Goal: Task Accomplishment & Management: Complete application form

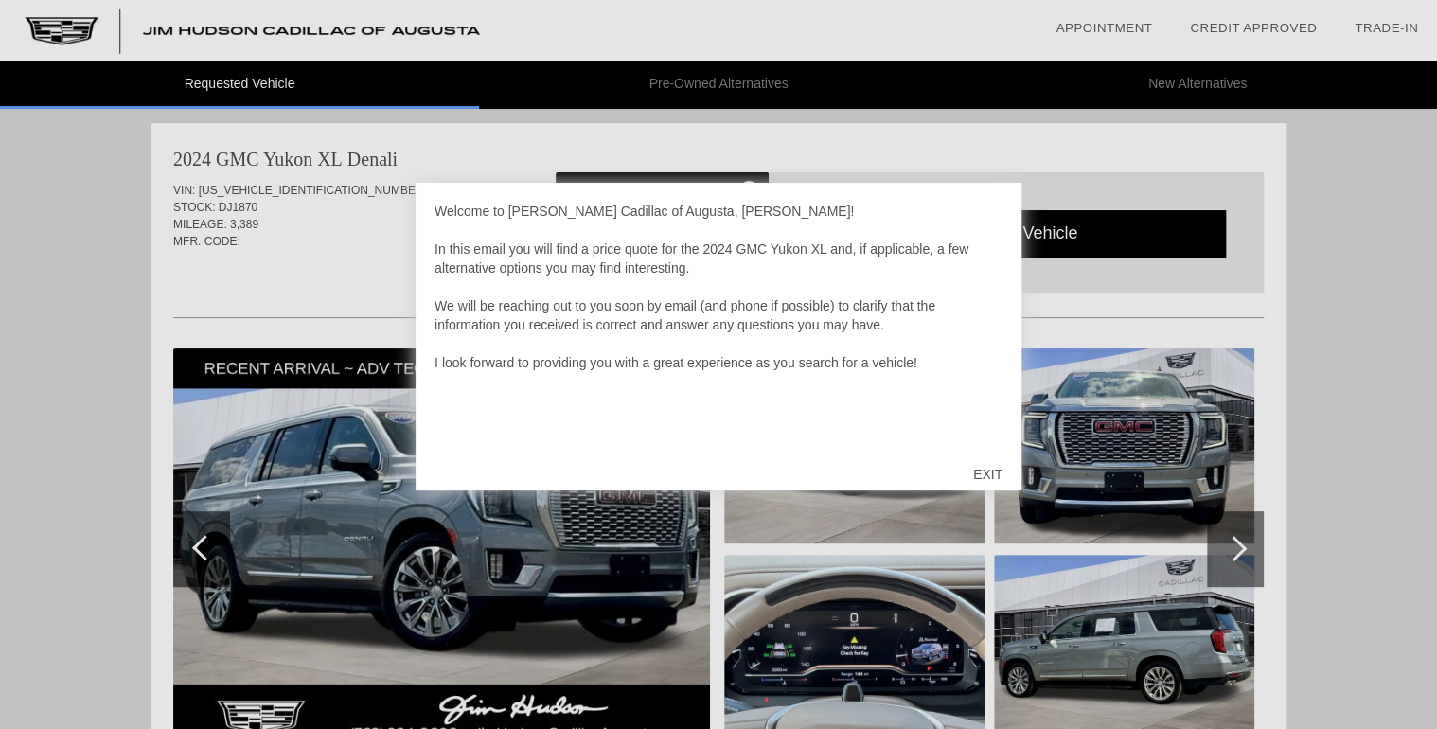
click at [988, 473] on div "EXIT" at bounding box center [987, 474] width 67 height 57
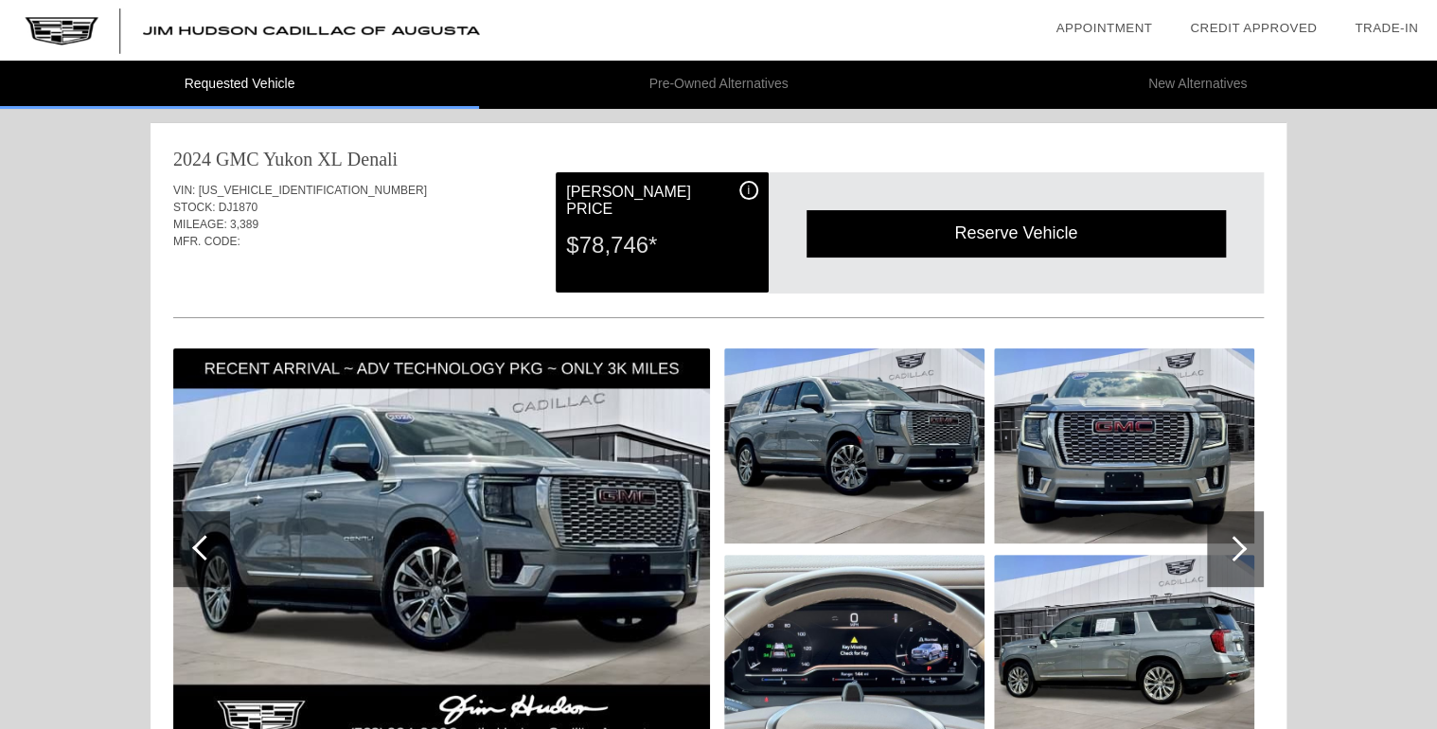
click at [523, 503] on img at bounding box center [441, 548] width 537 height 401
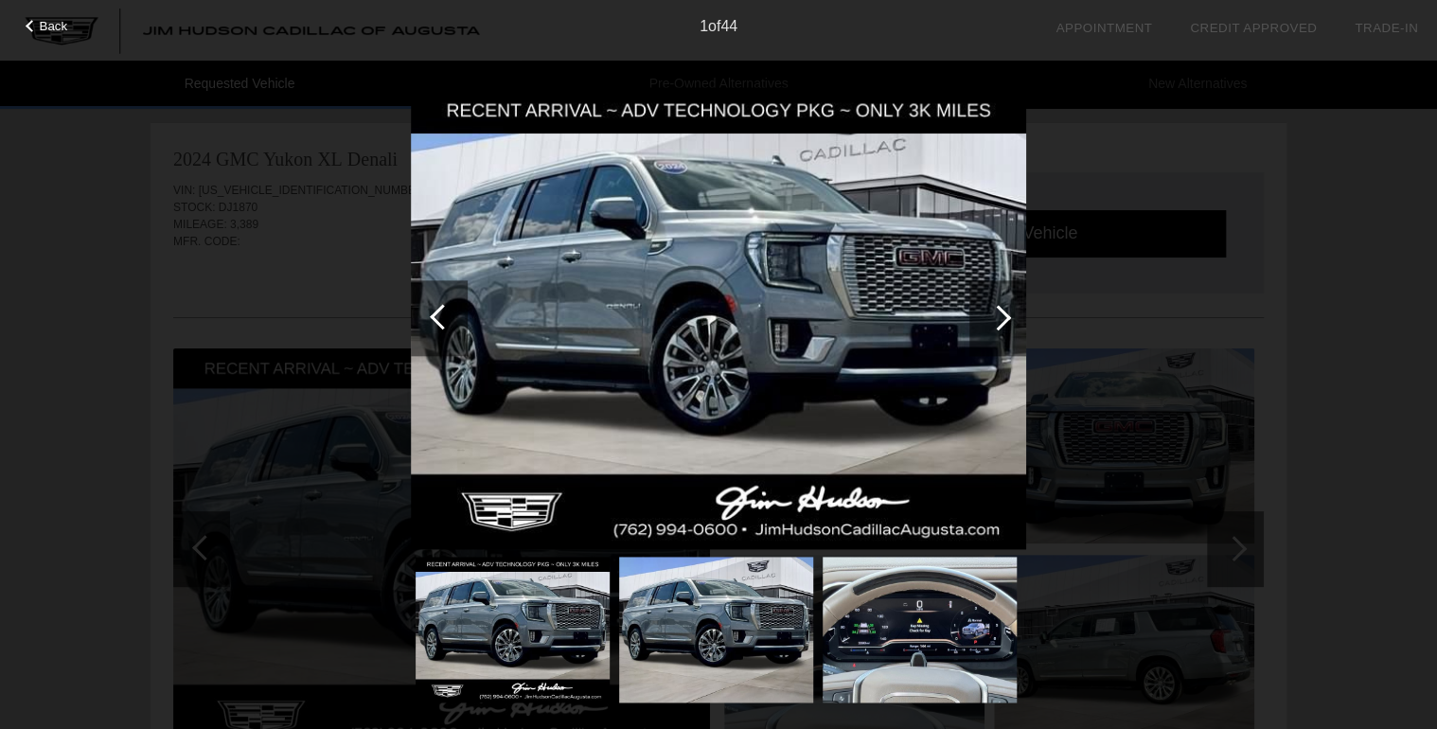
click at [523, 503] on img at bounding box center [718, 318] width 615 height 463
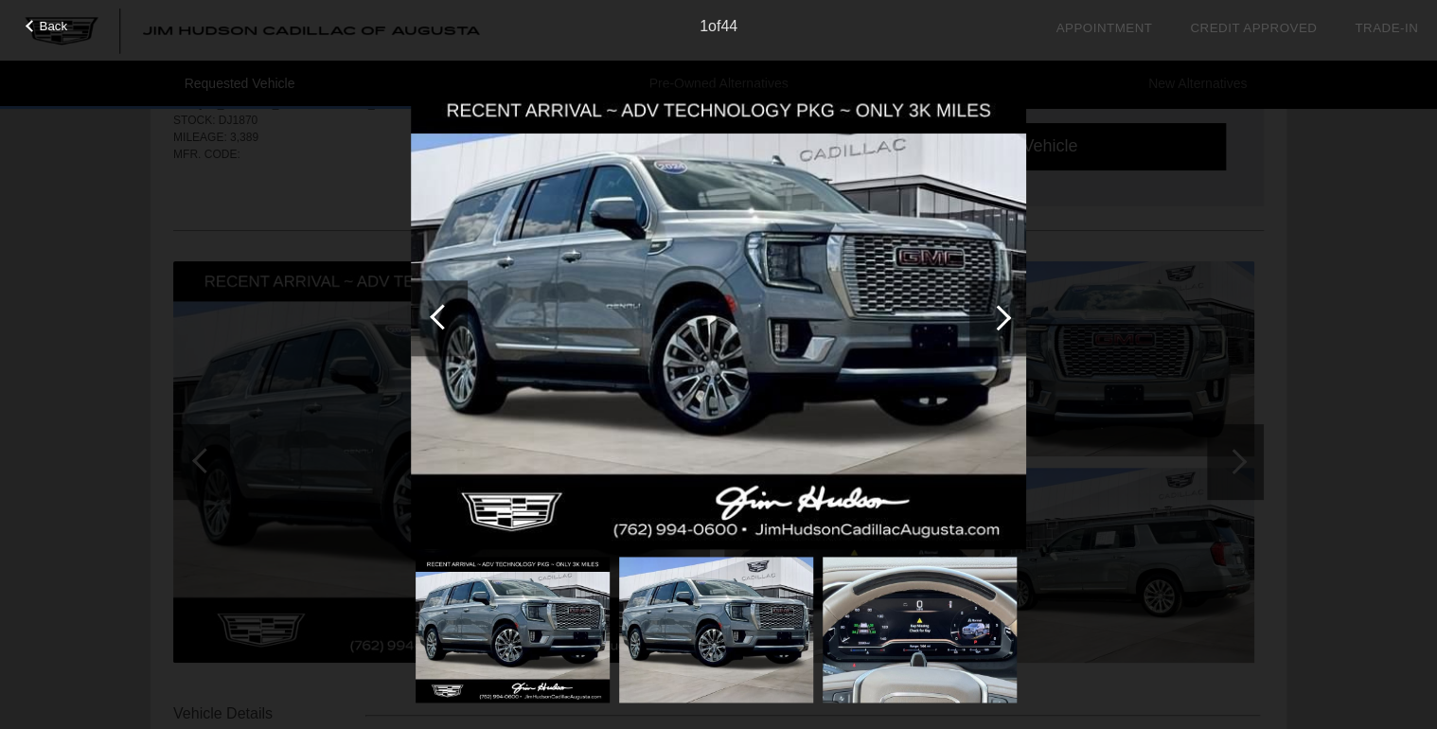
scroll to position [76, 0]
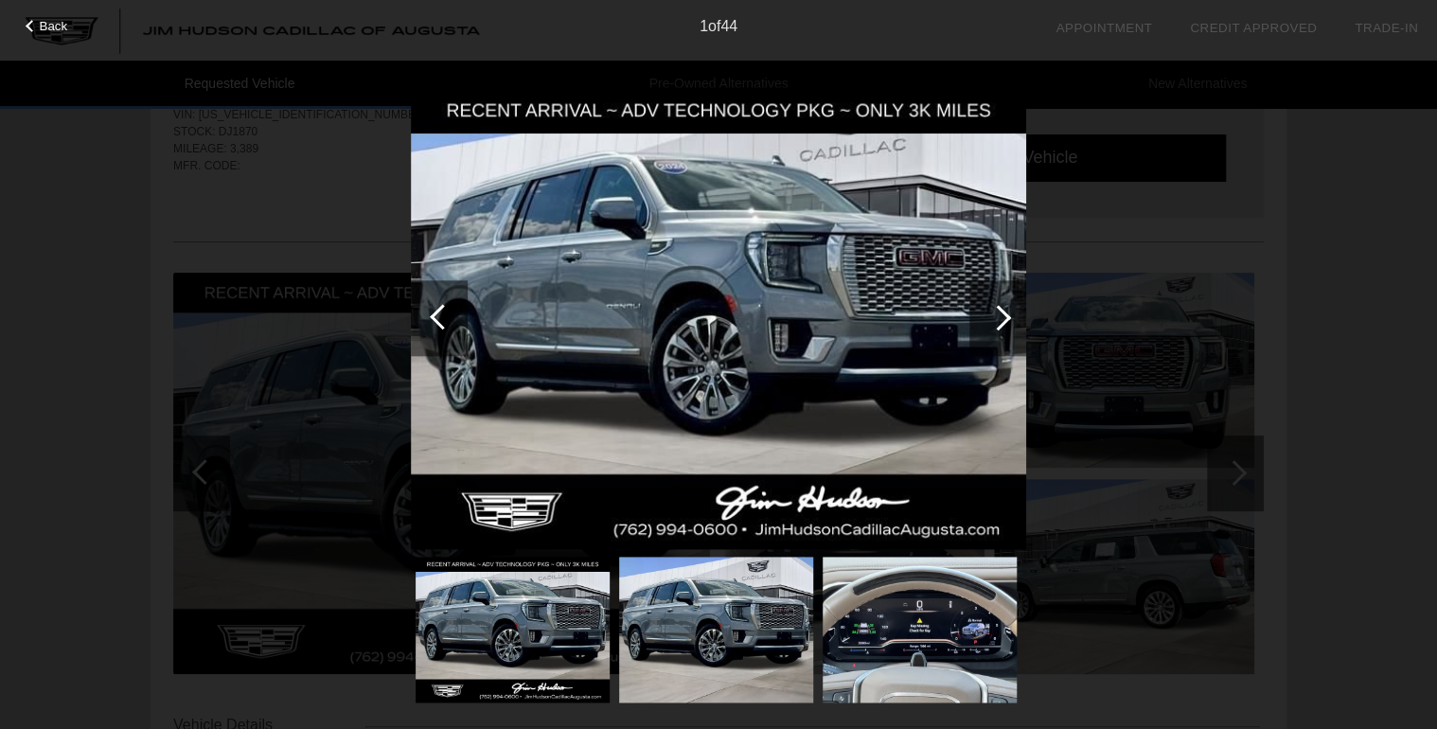
click at [1003, 314] on div at bounding box center [998, 318] width 26 height 26
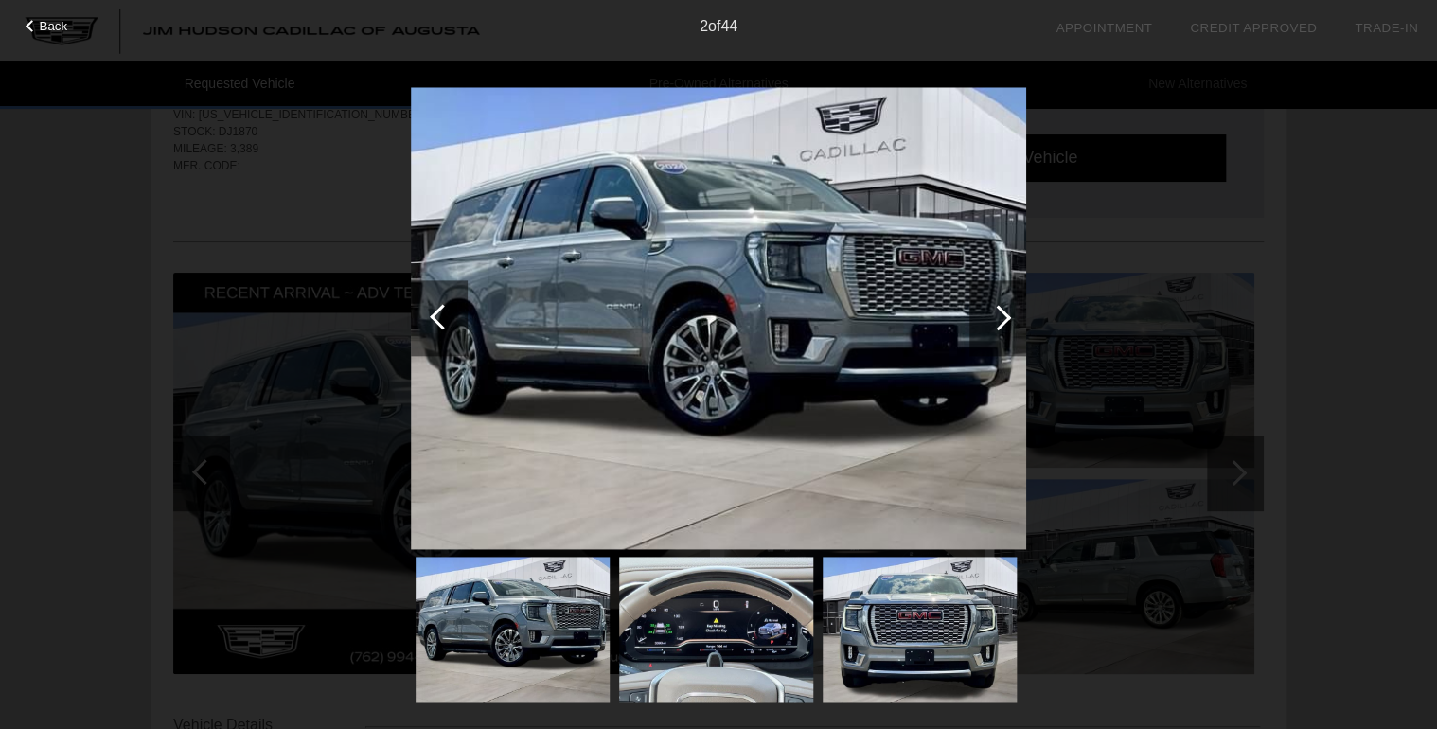
click at [999, 319] on div at bounding box center [998, 318] width 26 height 26
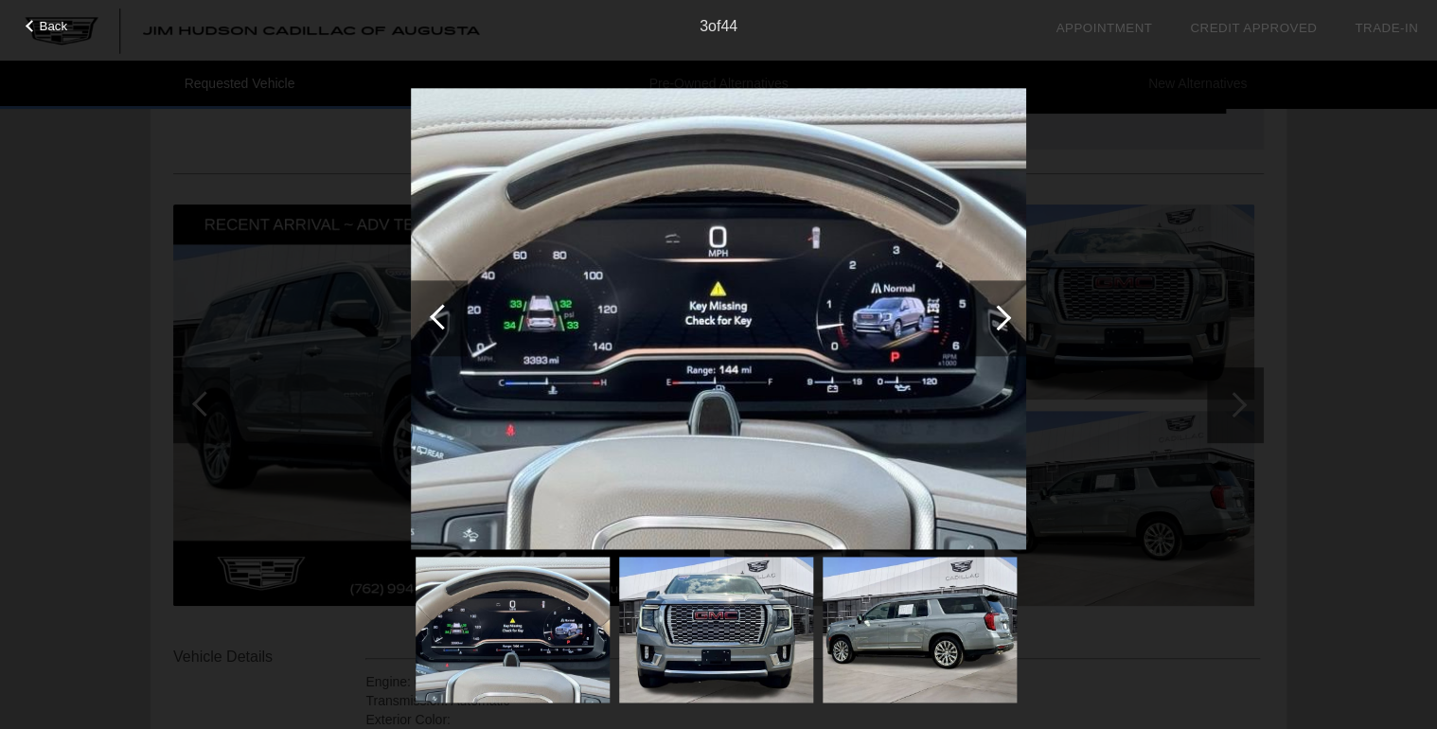
scroll to position [303, 0]
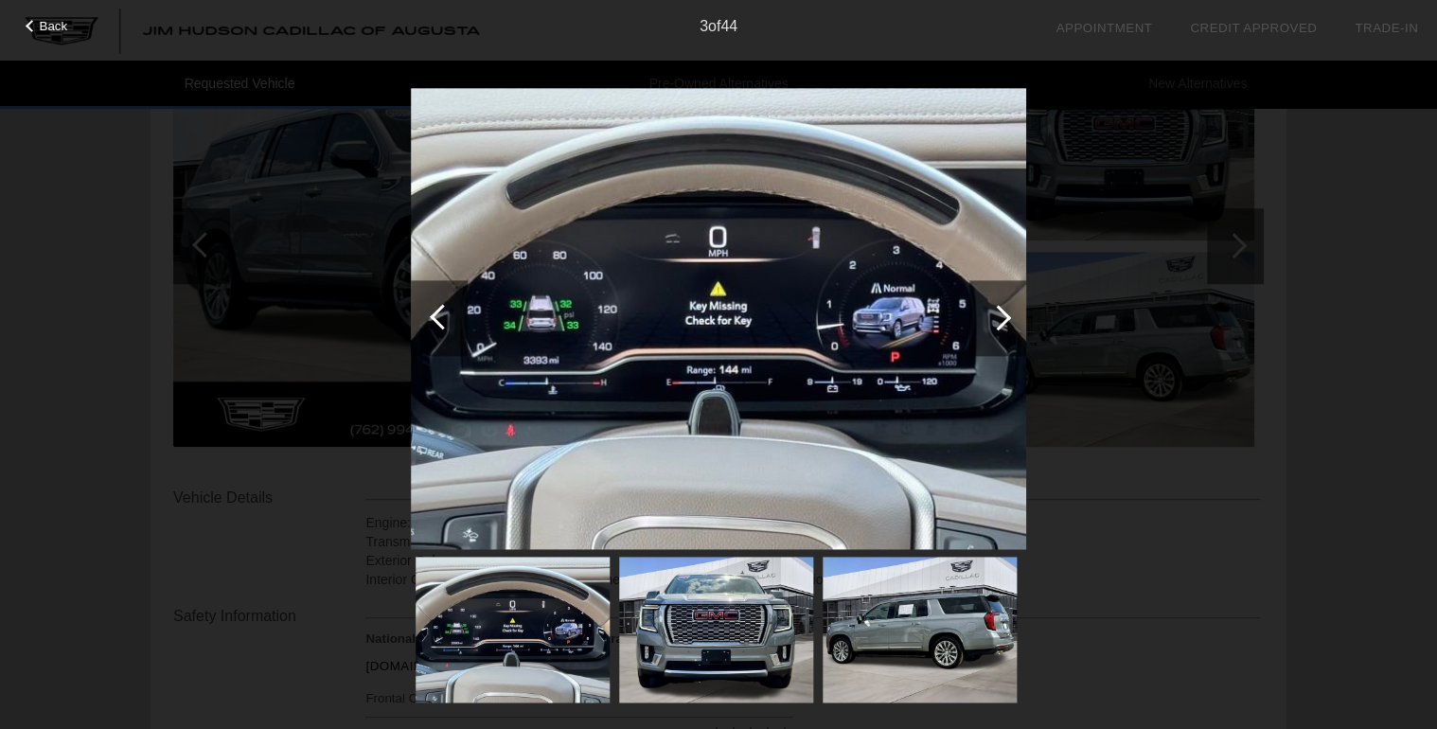
click at [1004, 318] on div at bounding box center [998, 318] width 26 height 26
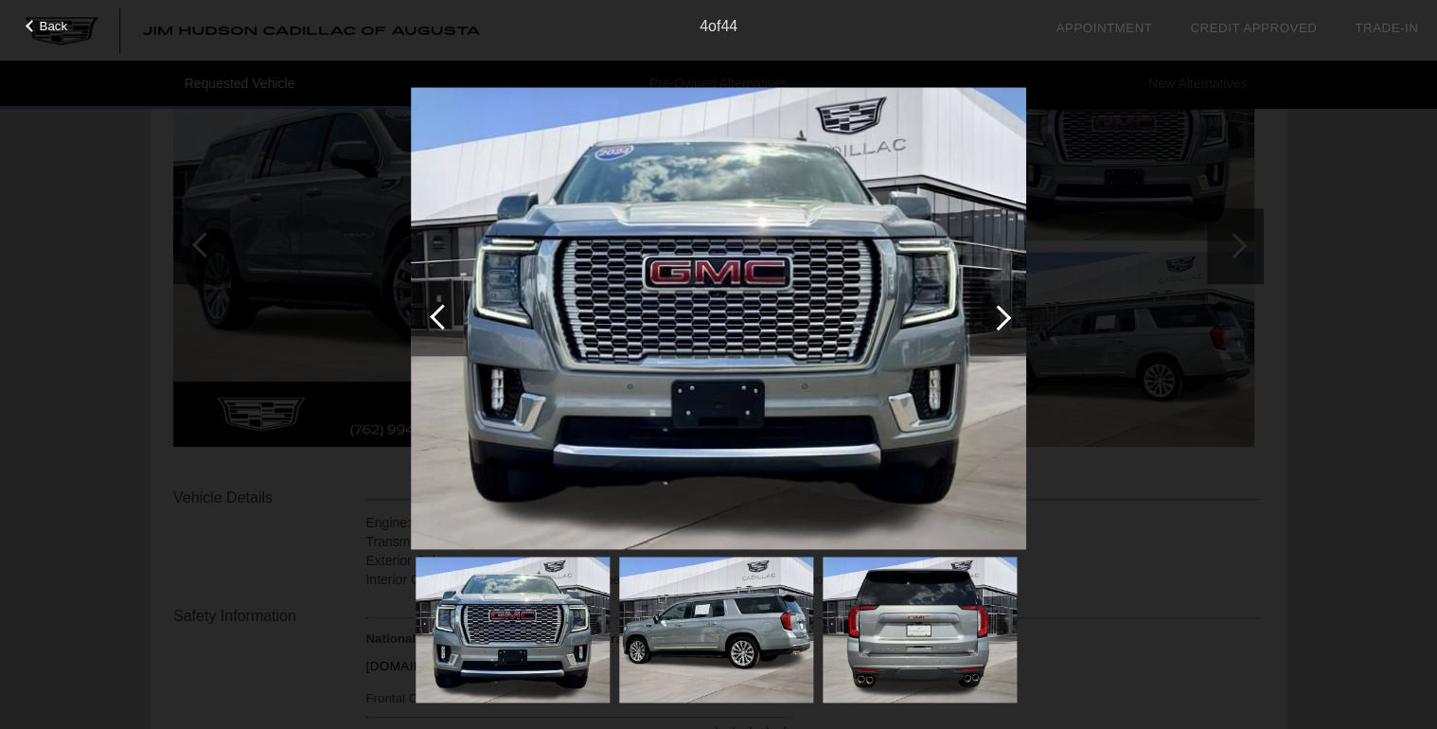
click at [1006, 319] on div at bounding box center [998, 318] width 26 height 26
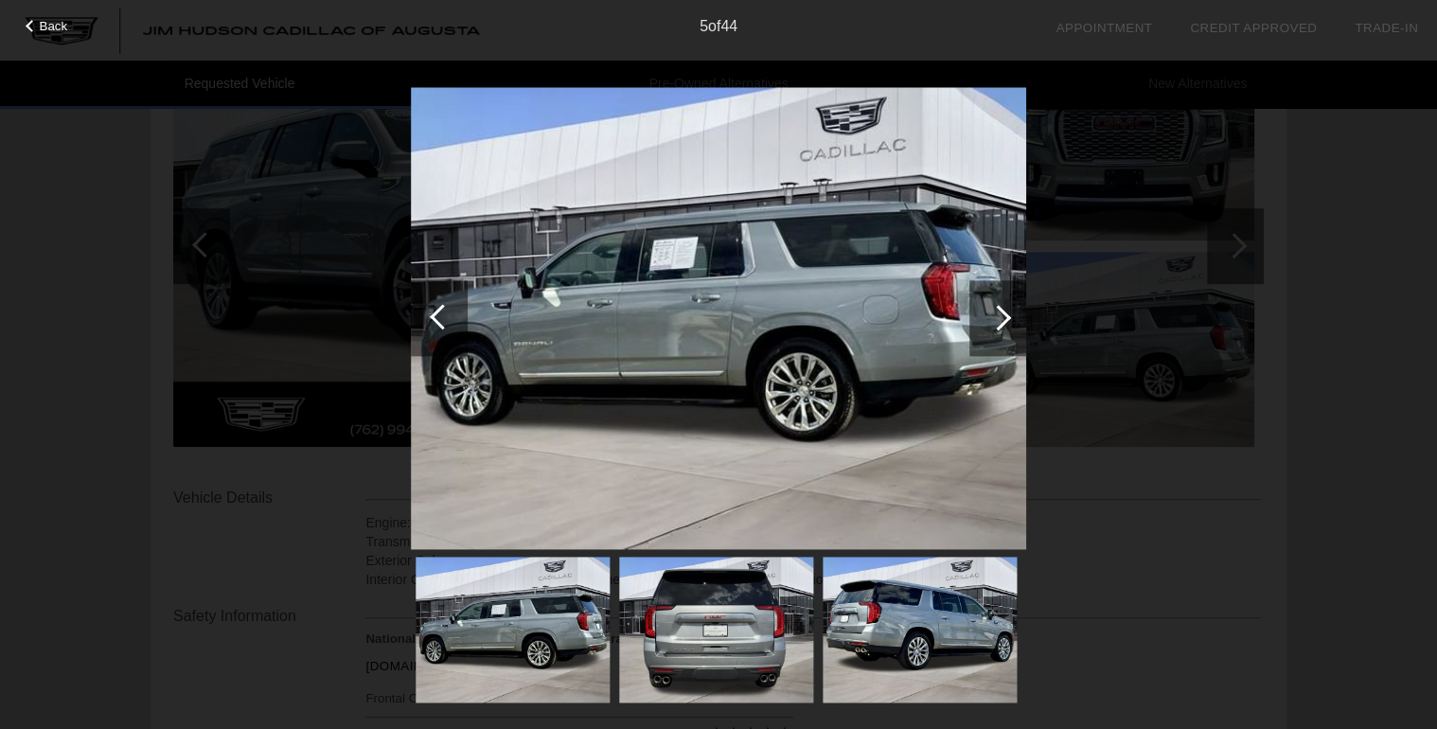
click at [1011, 311] on div at bounding box center [997, 318] width 57 height 76
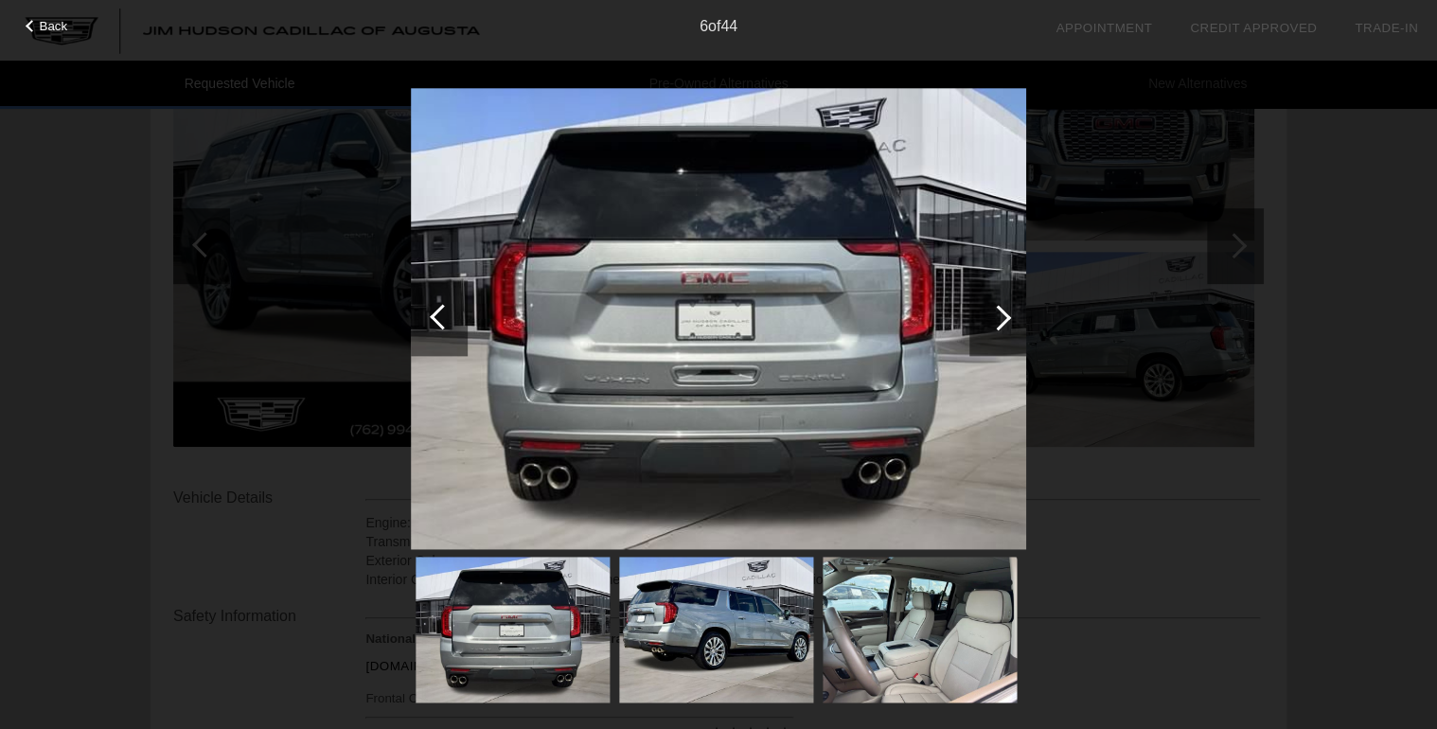
click at [1003, 315] on div at bounding box center [998, 318] width 26 height 26
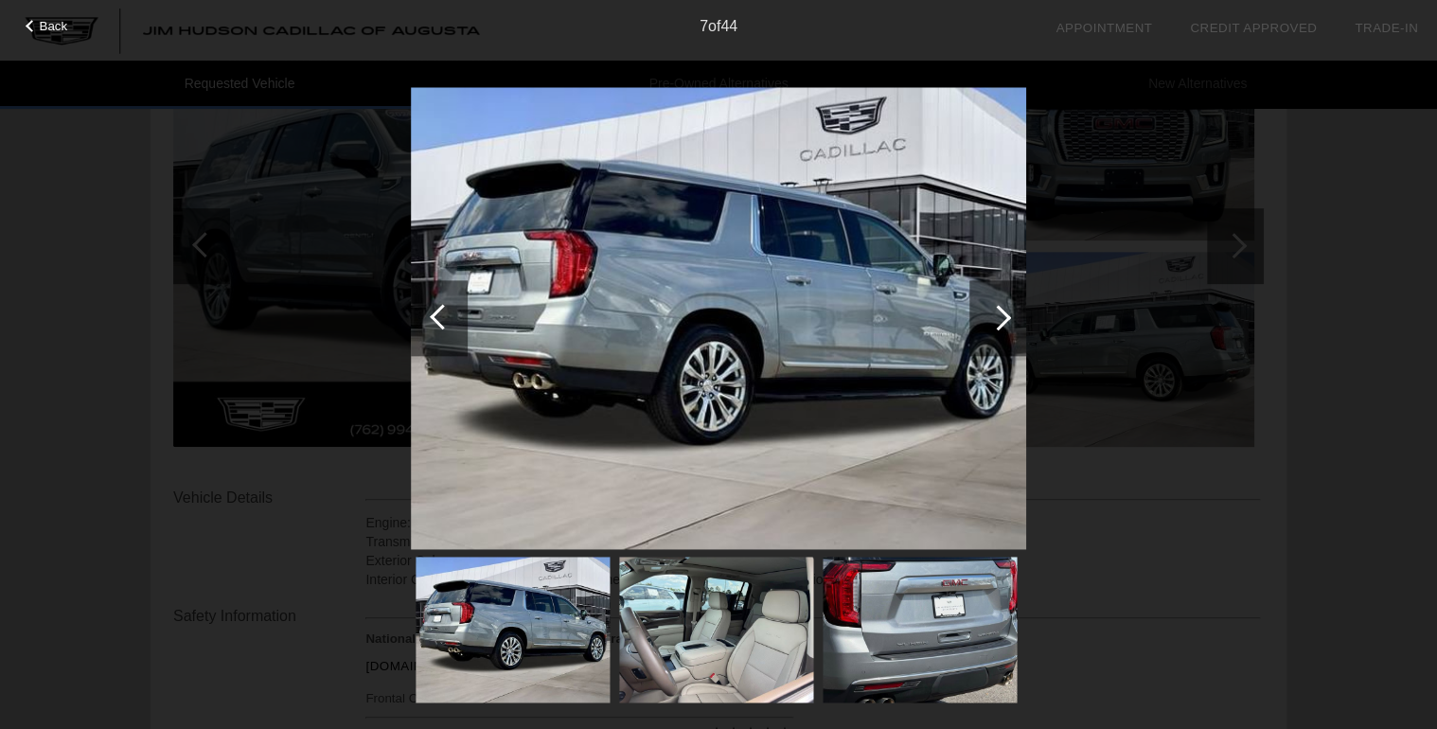
click at [1001, 310] on div at bounding box center [998, 318] width 26 height 26
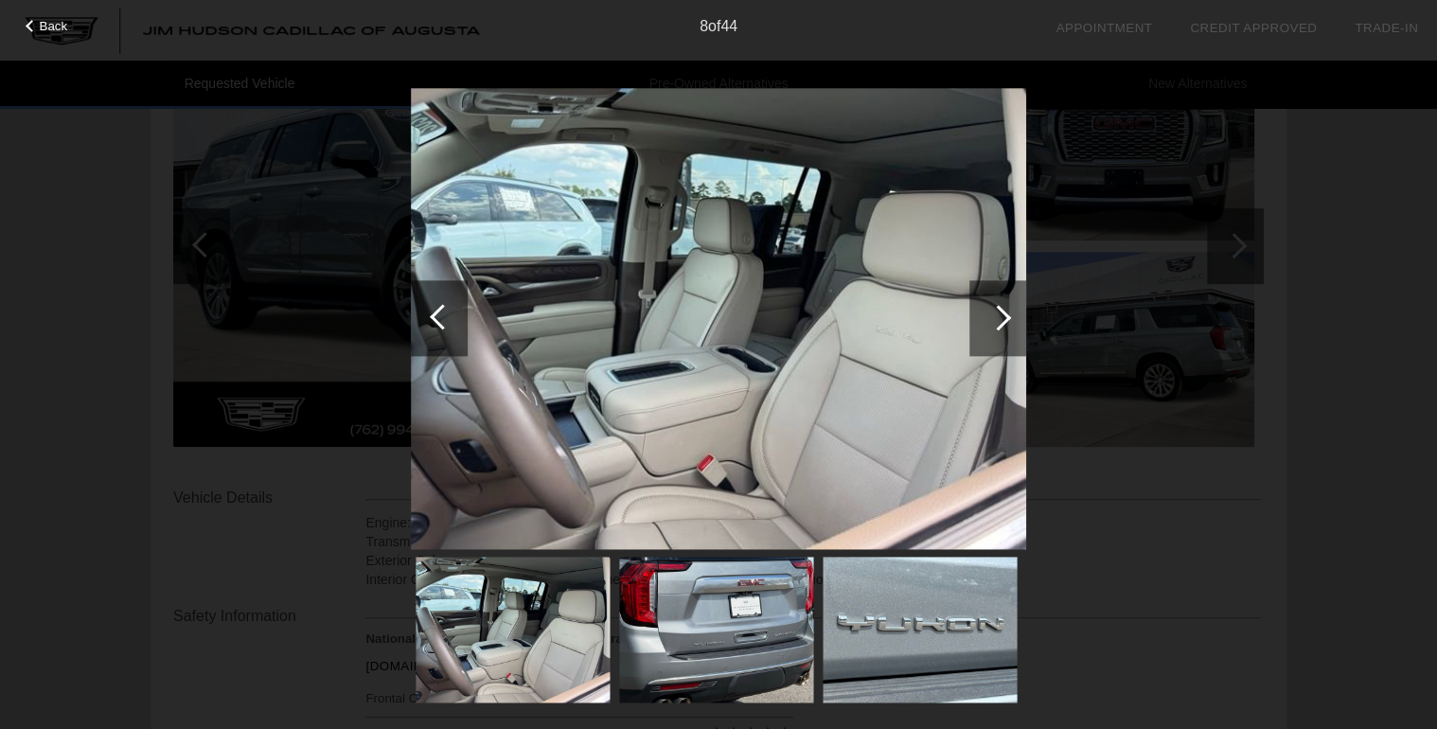
click at [1001, 310] on div at bounding box center [998, 318] width 26 height 26
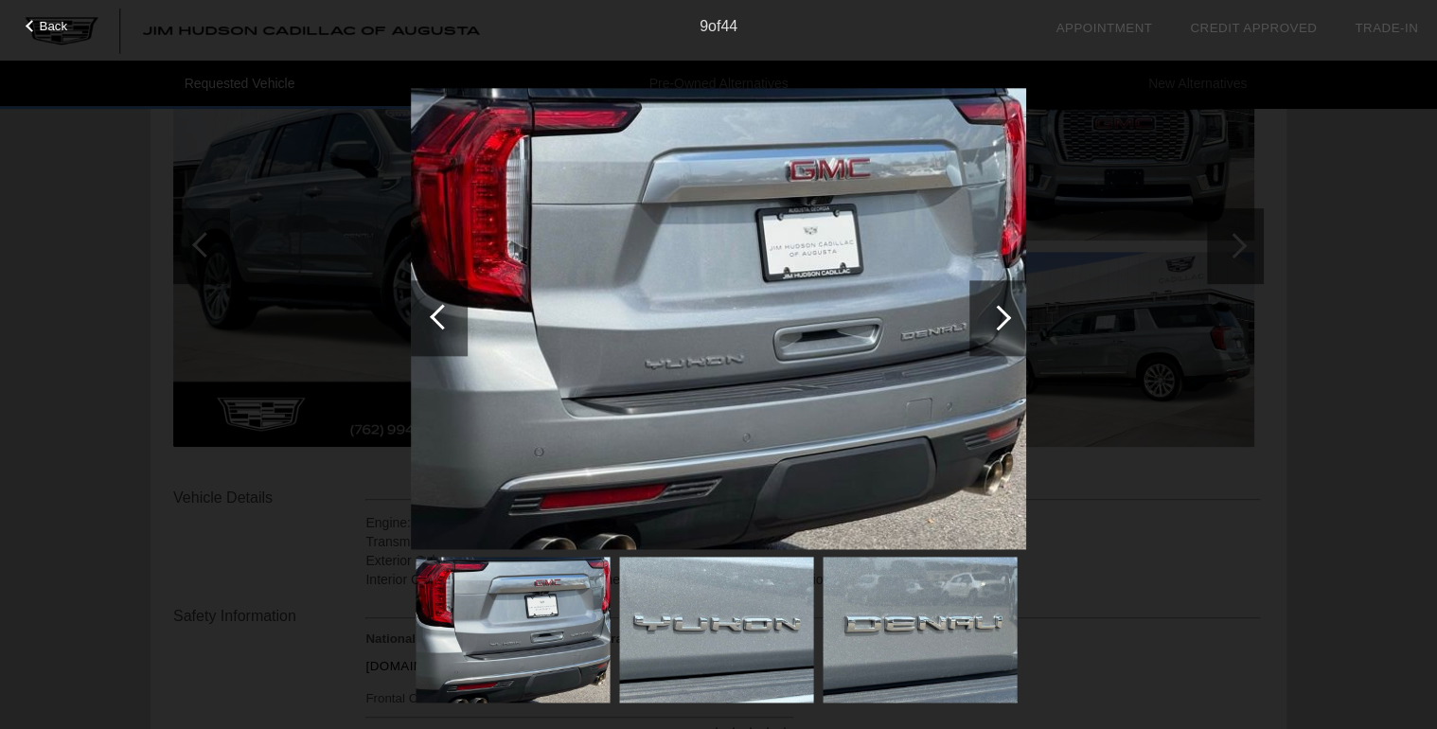
click at [1001, 310] on div at bounding box center [998, 318] width 26 height 26
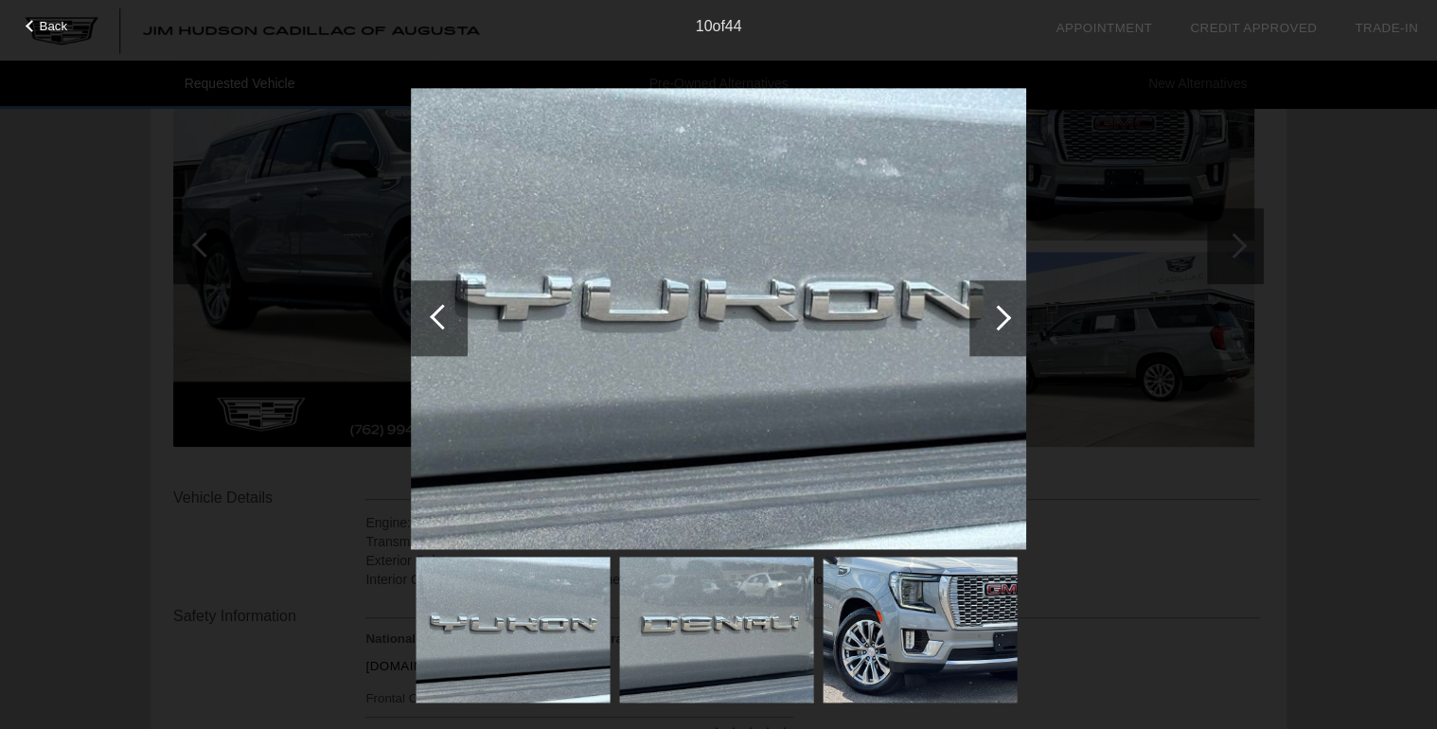
click at [1001, 310] on div at bounding box center [998, 318] width 26 height 26
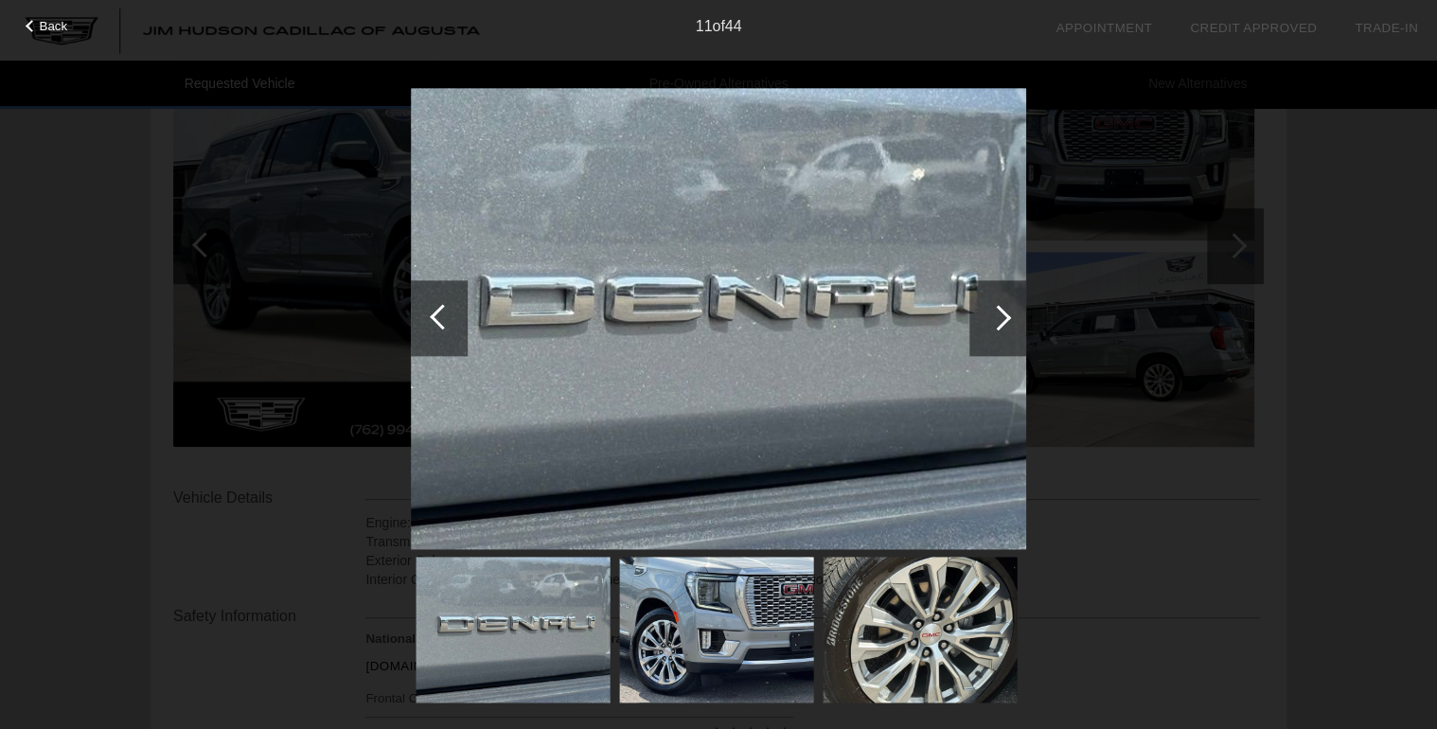
click at [1007, 310] on div at bounding box center [997, 318] width 57 height 76
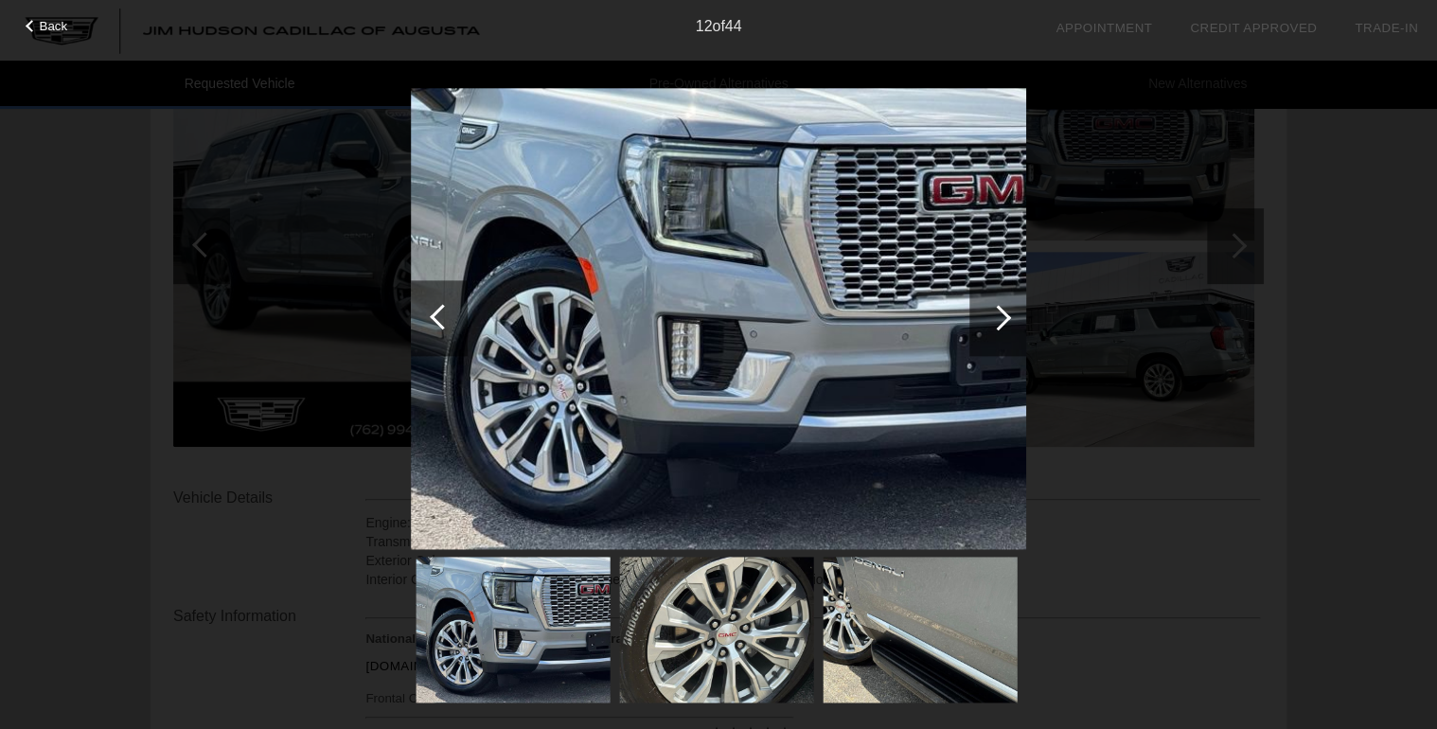
click at [1006, 311] on div at bounding box center [997, 318] width 57 height 76
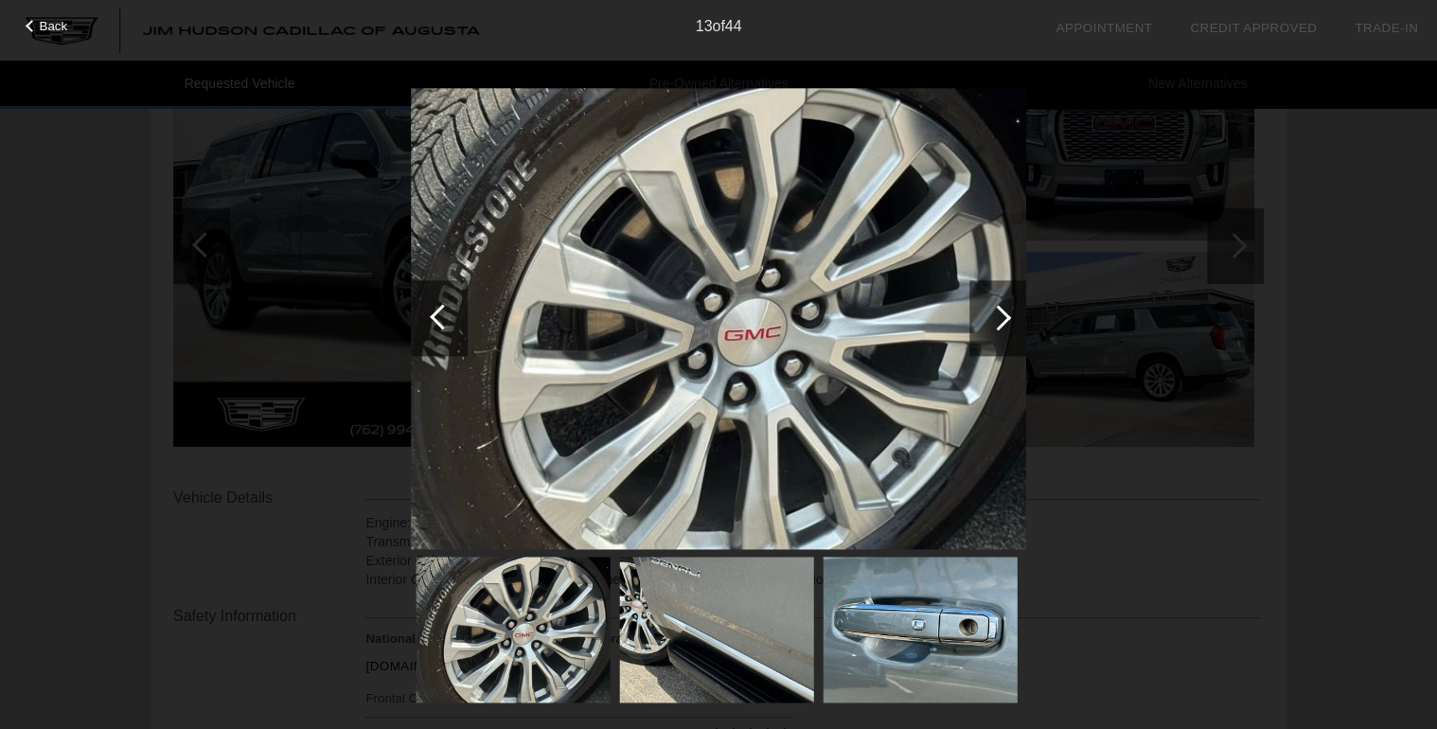
click at [1006, 311] on div at bounding box center [997, 318] width 57 height 76
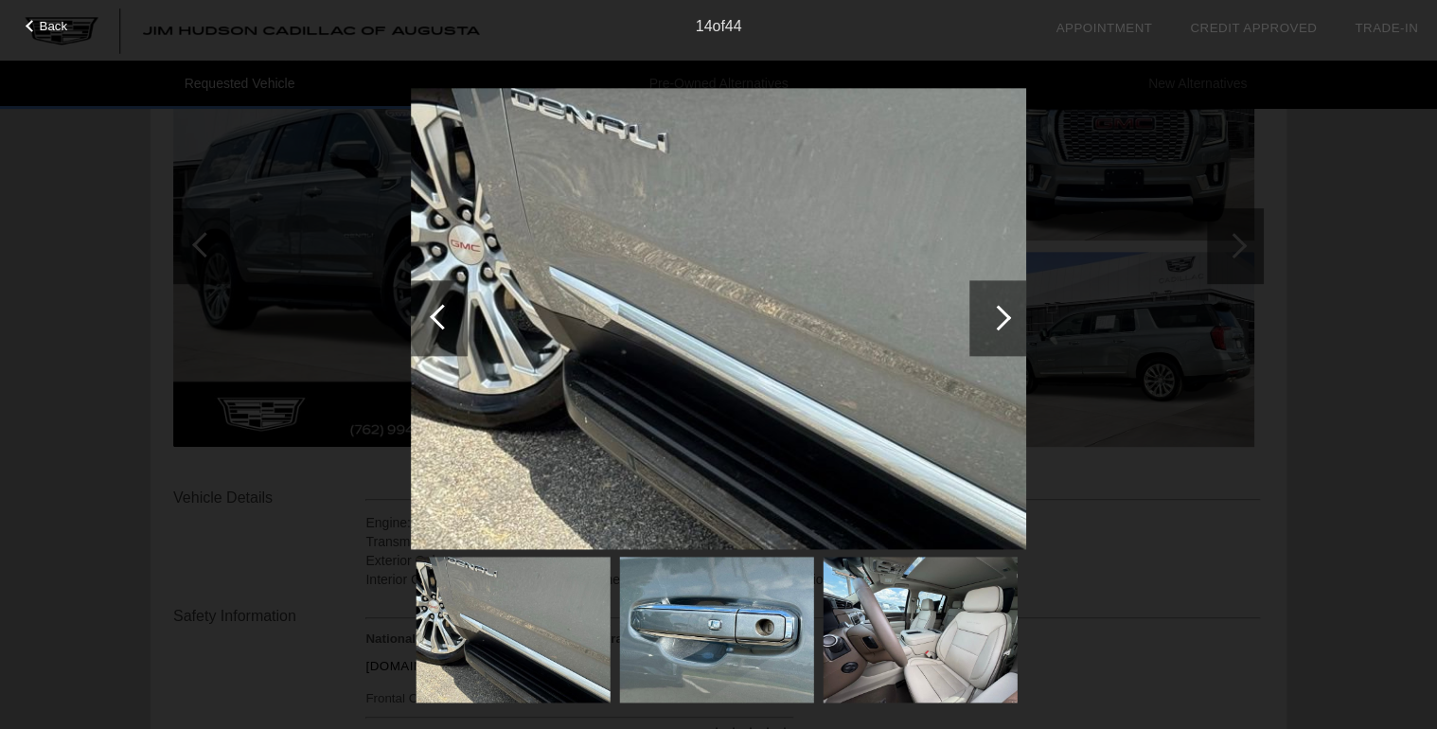
click at [1006, 318] on div at bounding box center [998, 318] width 26 height 26
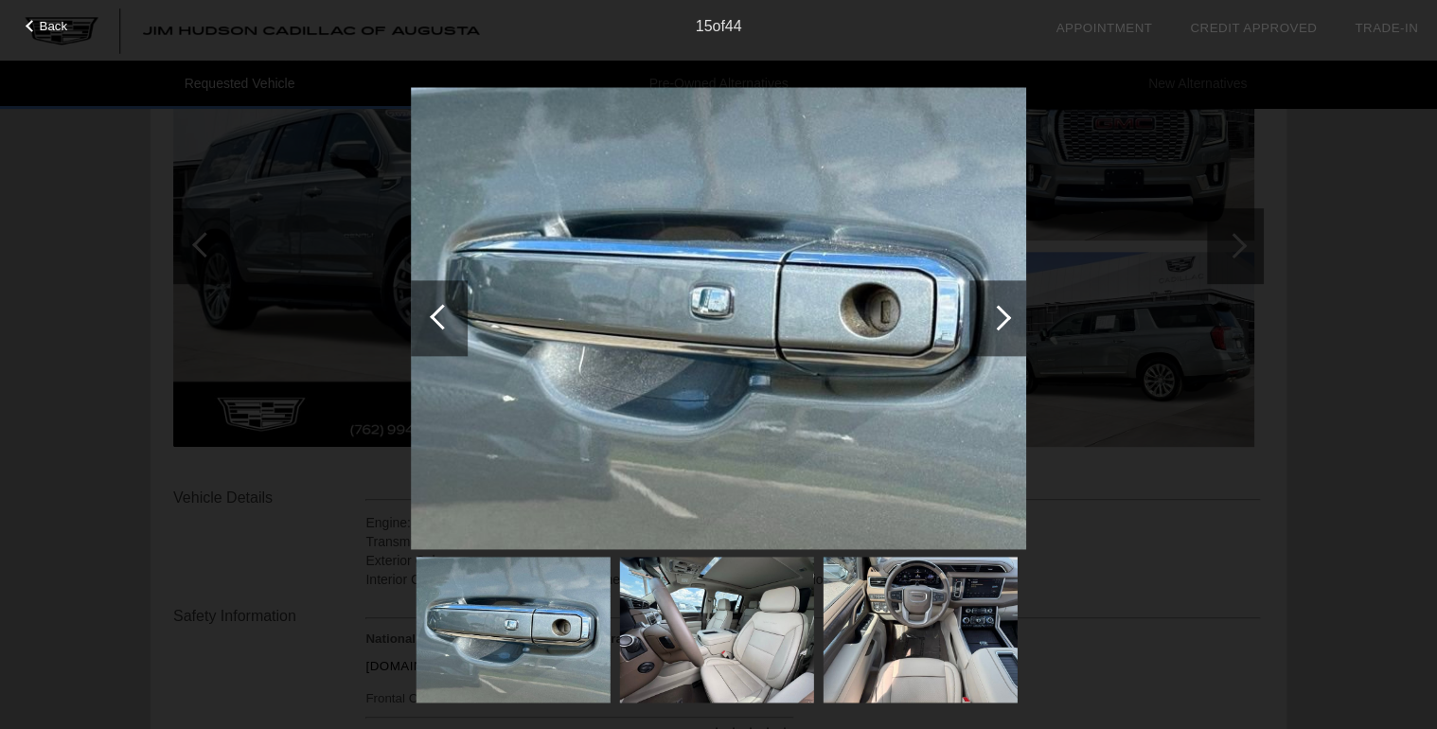
click at [1006, 318] on div at bounding box center [998, 318] width 26 height 26
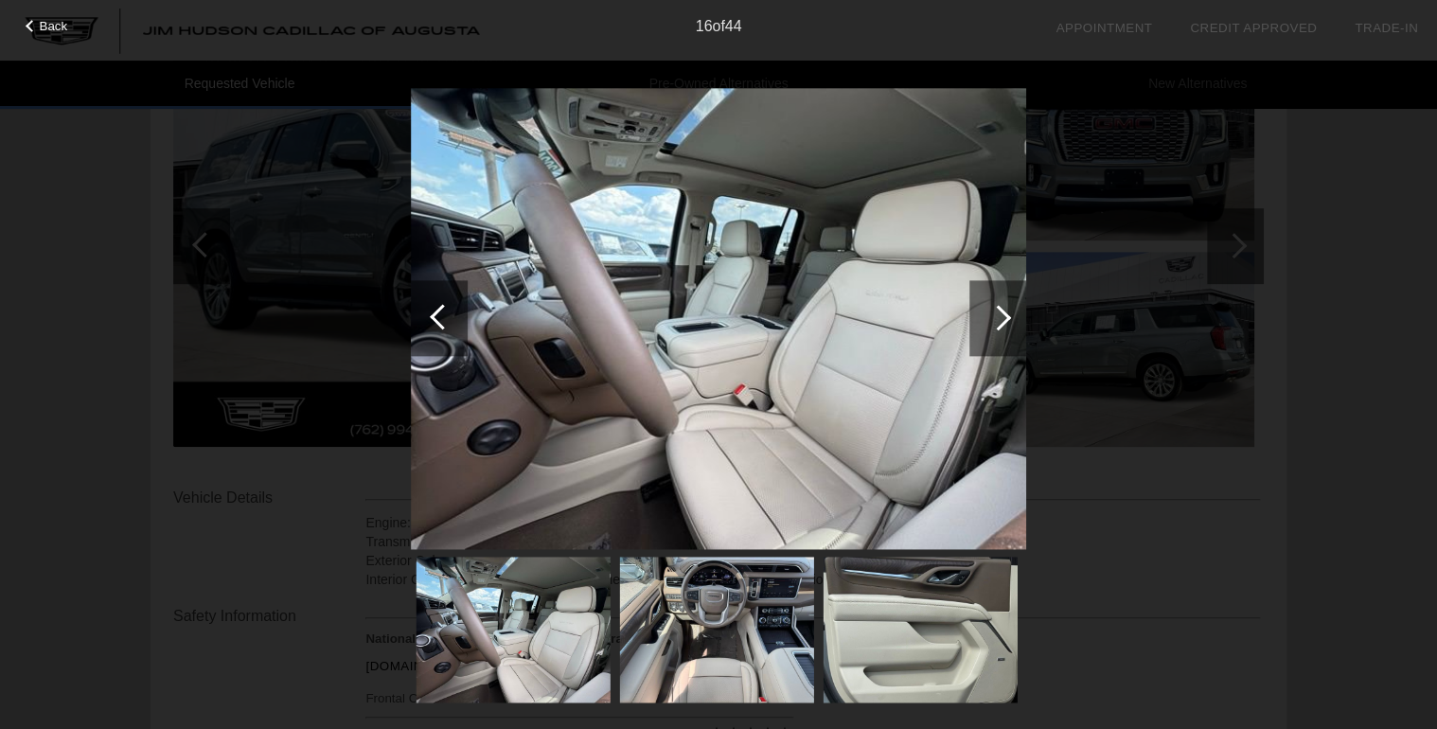
click at [1006, 318] on div at bounding box center [998, 318] width 26 height 26
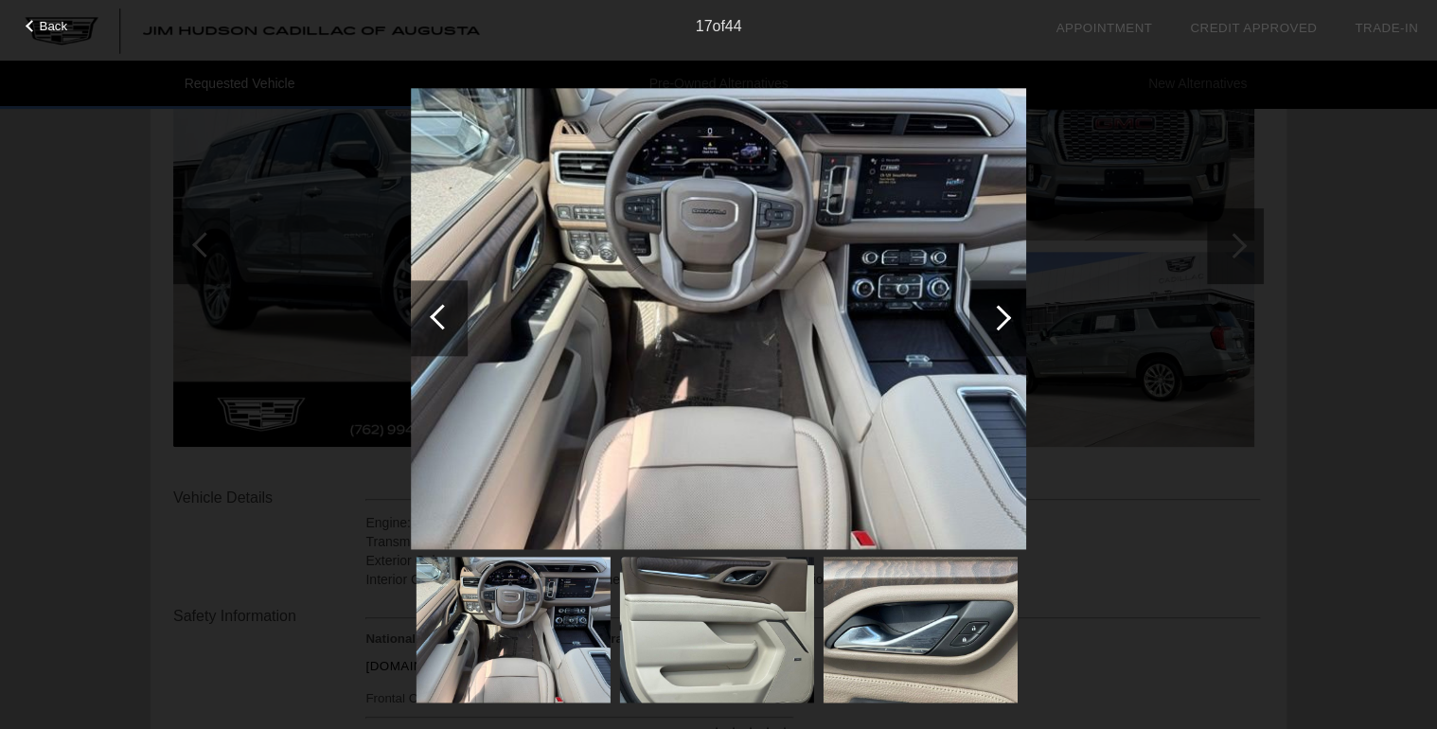
click at [1006, 318] on div at bounding box center [998, 318] width 26 height 26
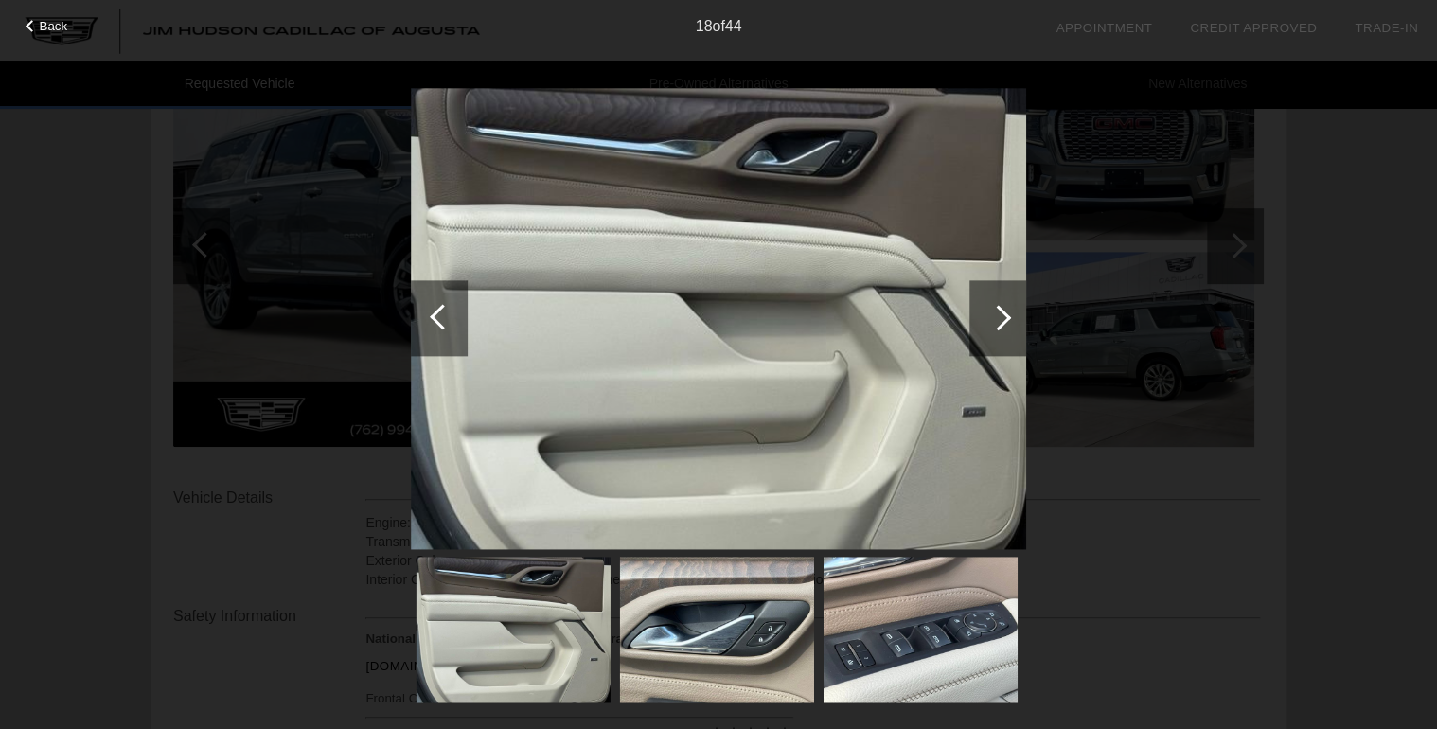
click at [1006, 318] on div at bounding box center [998, 318] width 26 height 26
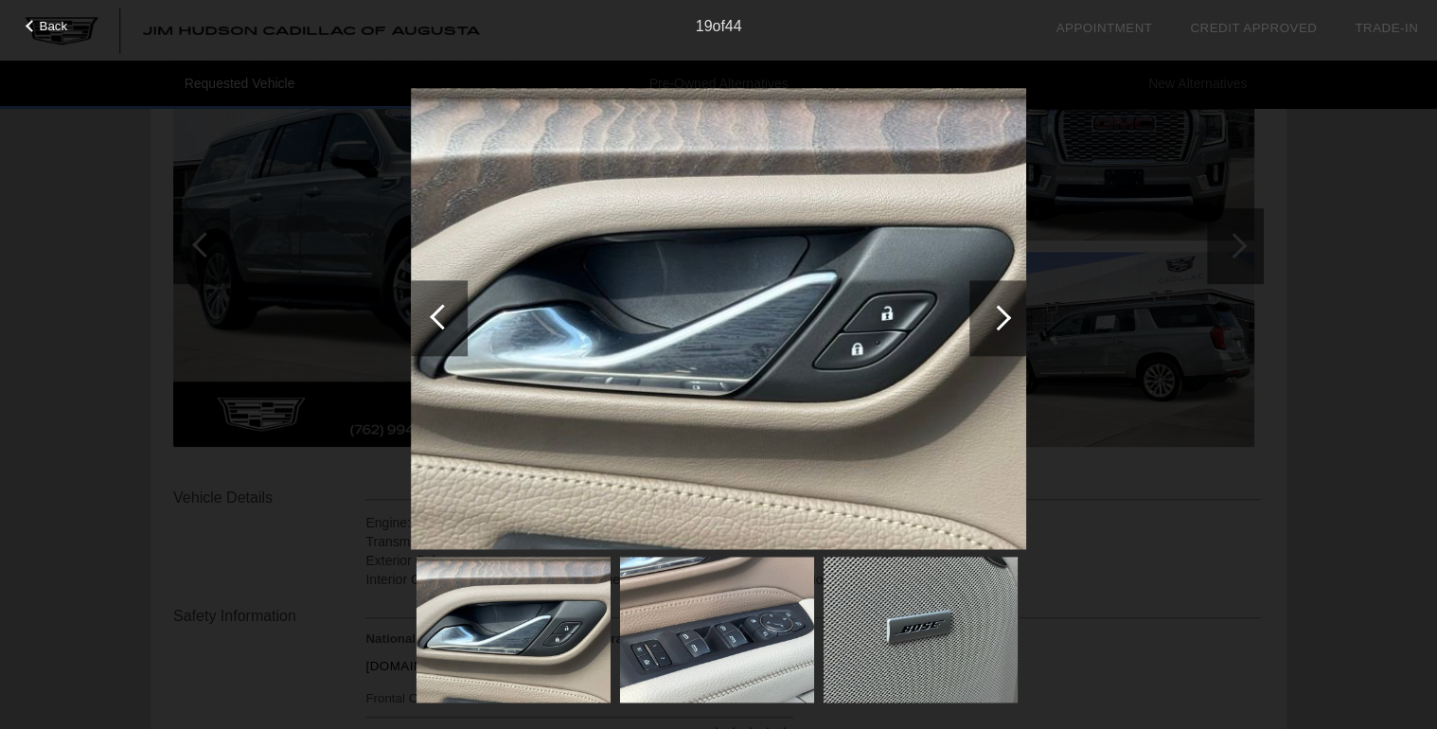
click at [1006, 318] on div at bounding box center [998, 318] width 26 height 26
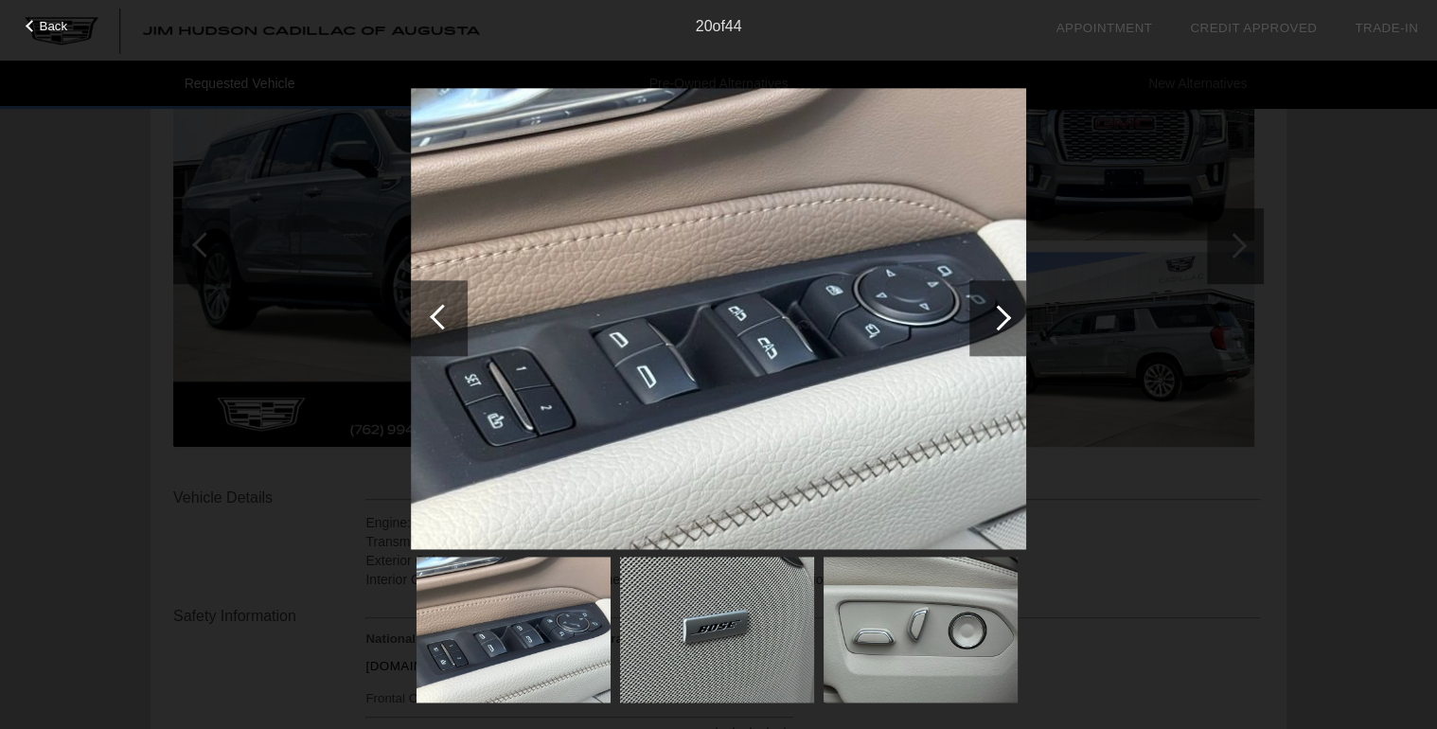
click at [1006, 318] on div at bounding box center [998, 318] width 26 height 26
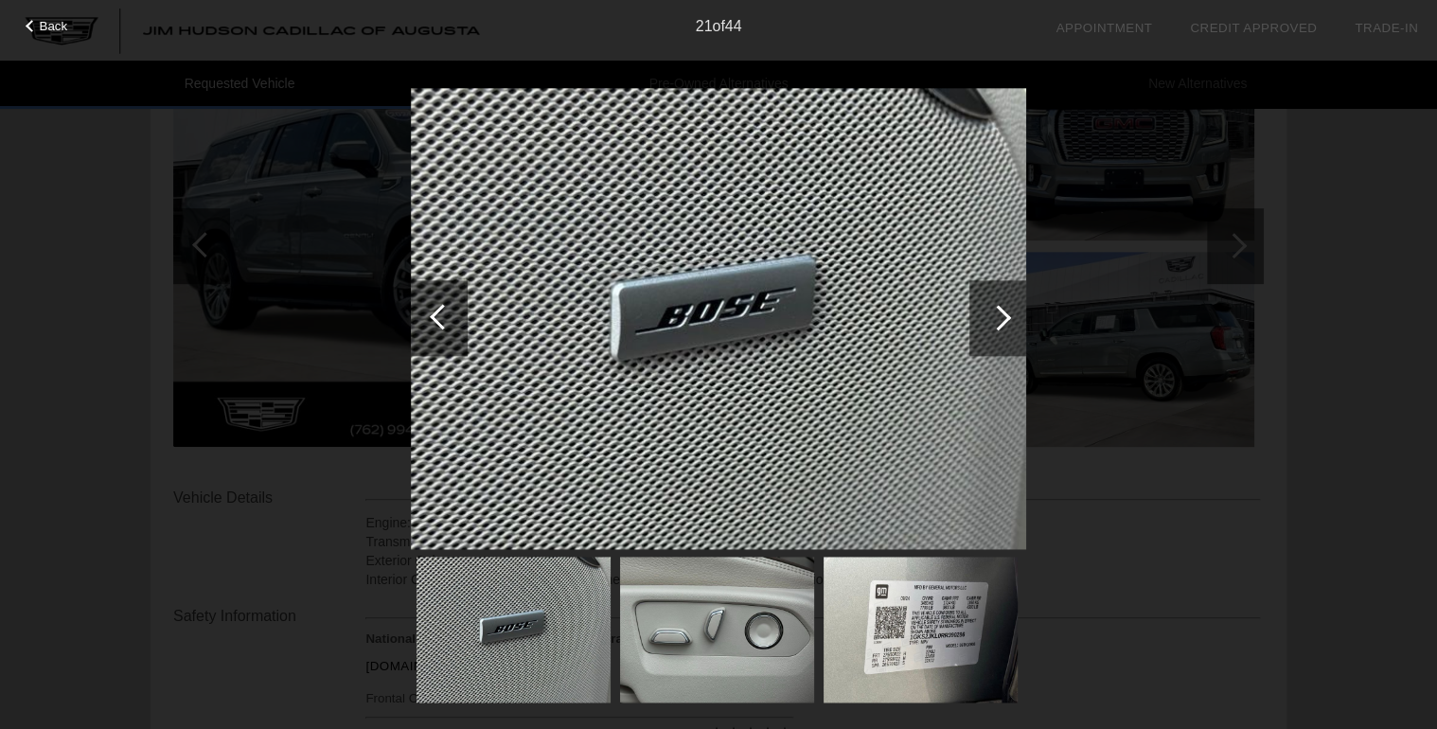
click at [1006, 318] on div at bounding box center [998, 318] width 26 height 26
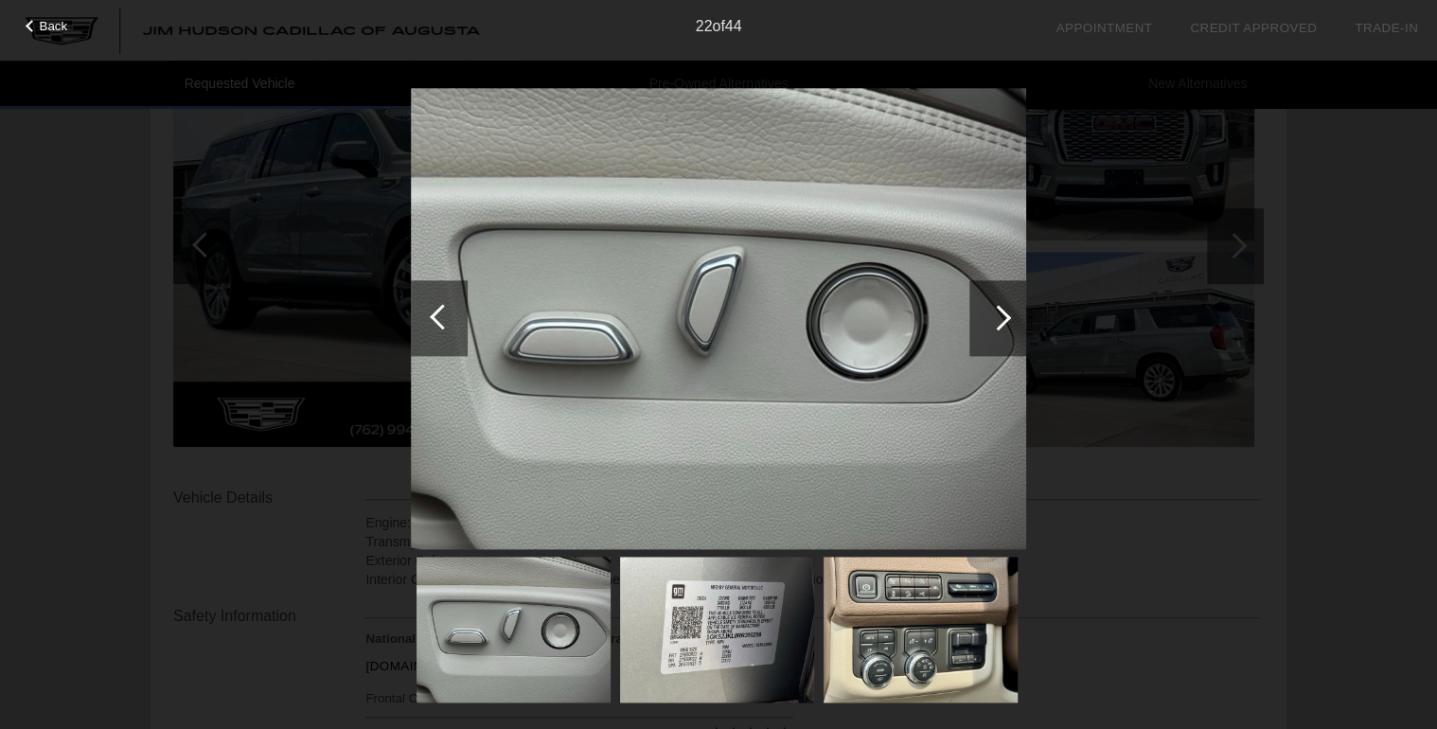
click at [1006, 318] on div at bounding box center [998, 318] width 26 height 26
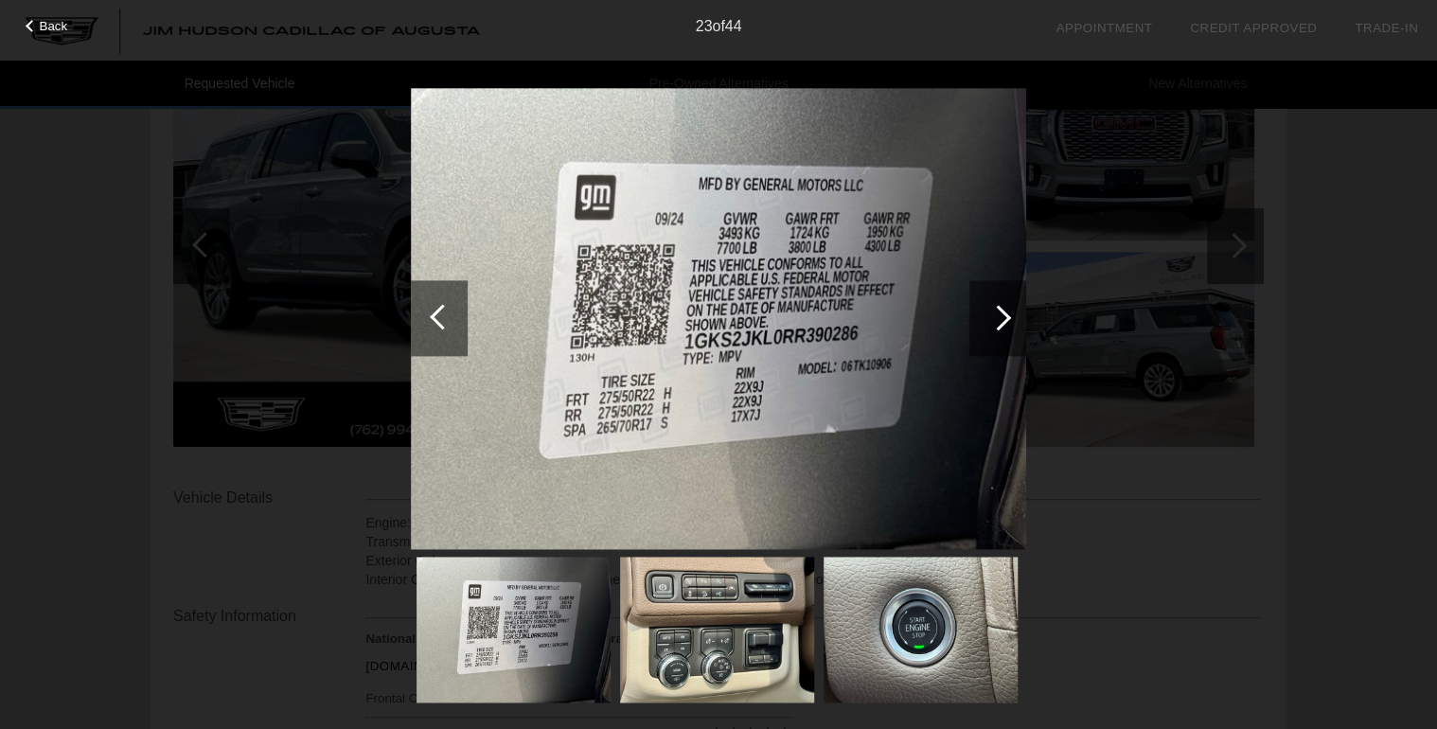
click at [1006, 318] on div at bounding box center [998, 318] width 26 height 26
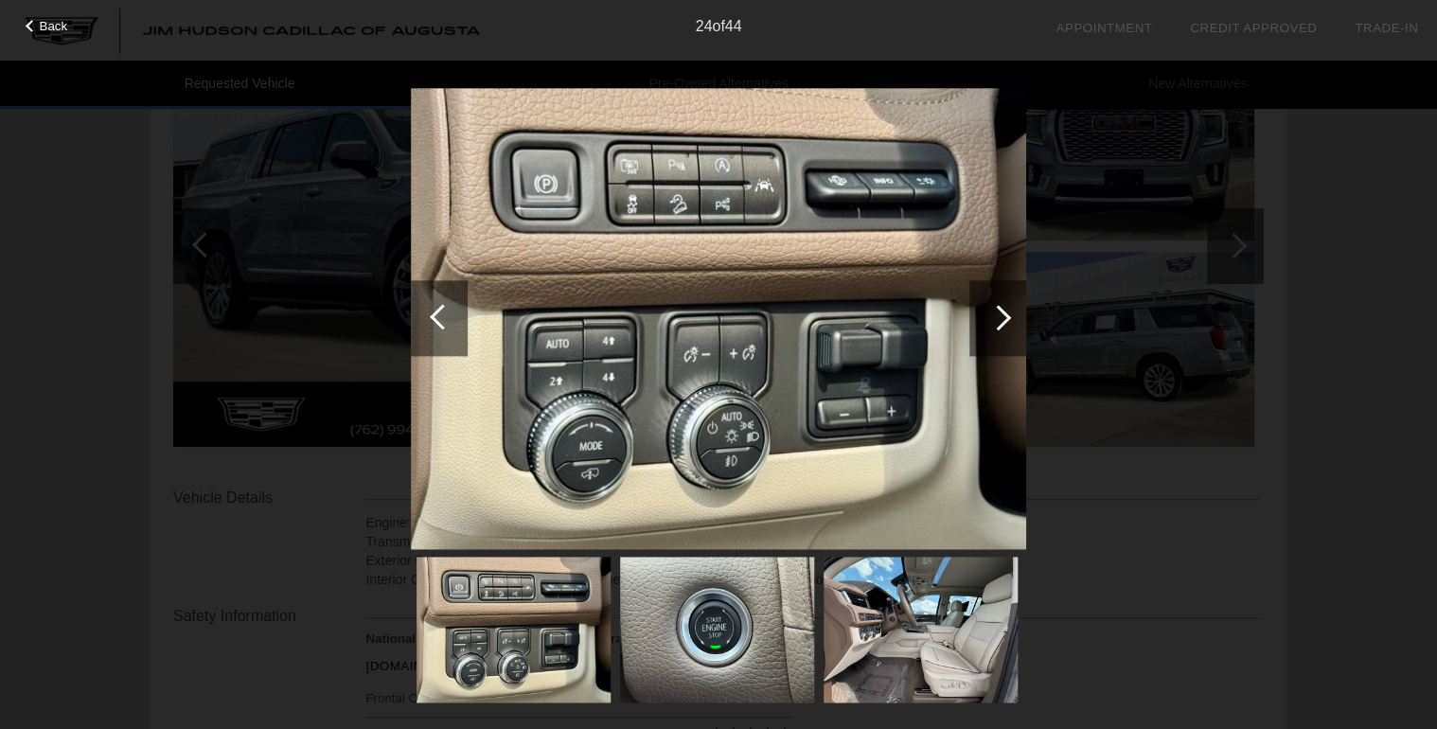
click at [1006, 318] on div at bounding box center [998, 318] width 26 height 26
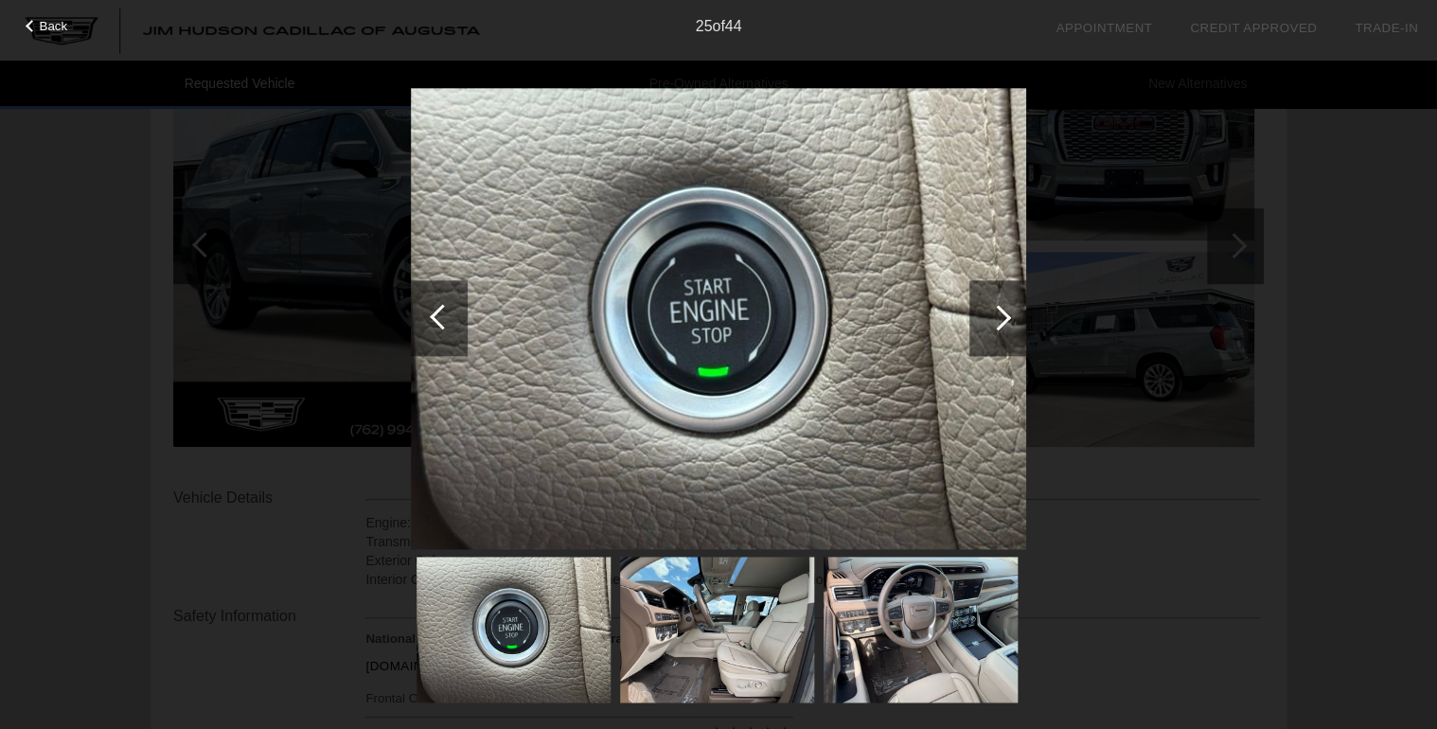
click at [1006, 318] on div at bounding box center [998, 318] width 26 height 26
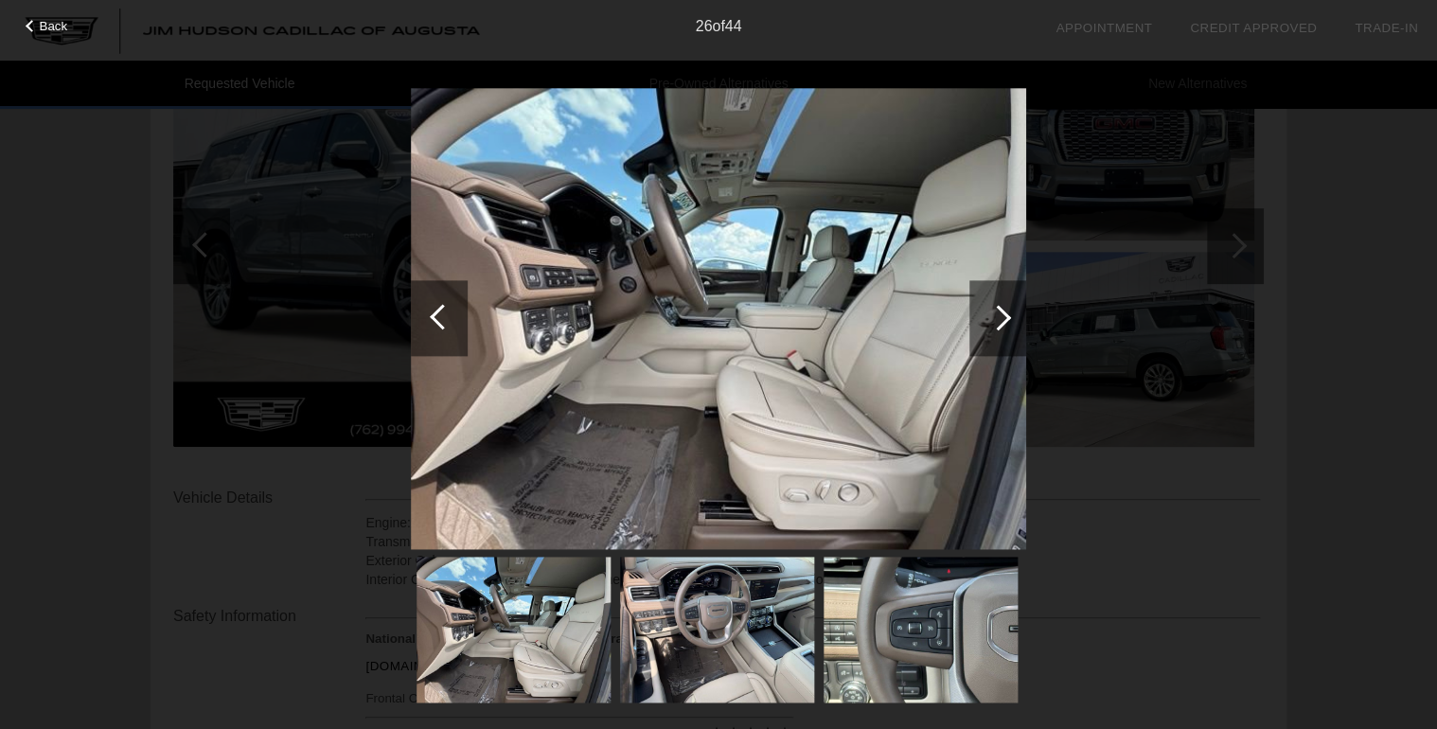
click at [1009, 318] on div at bounding box center [997, 318] width 57 height 76
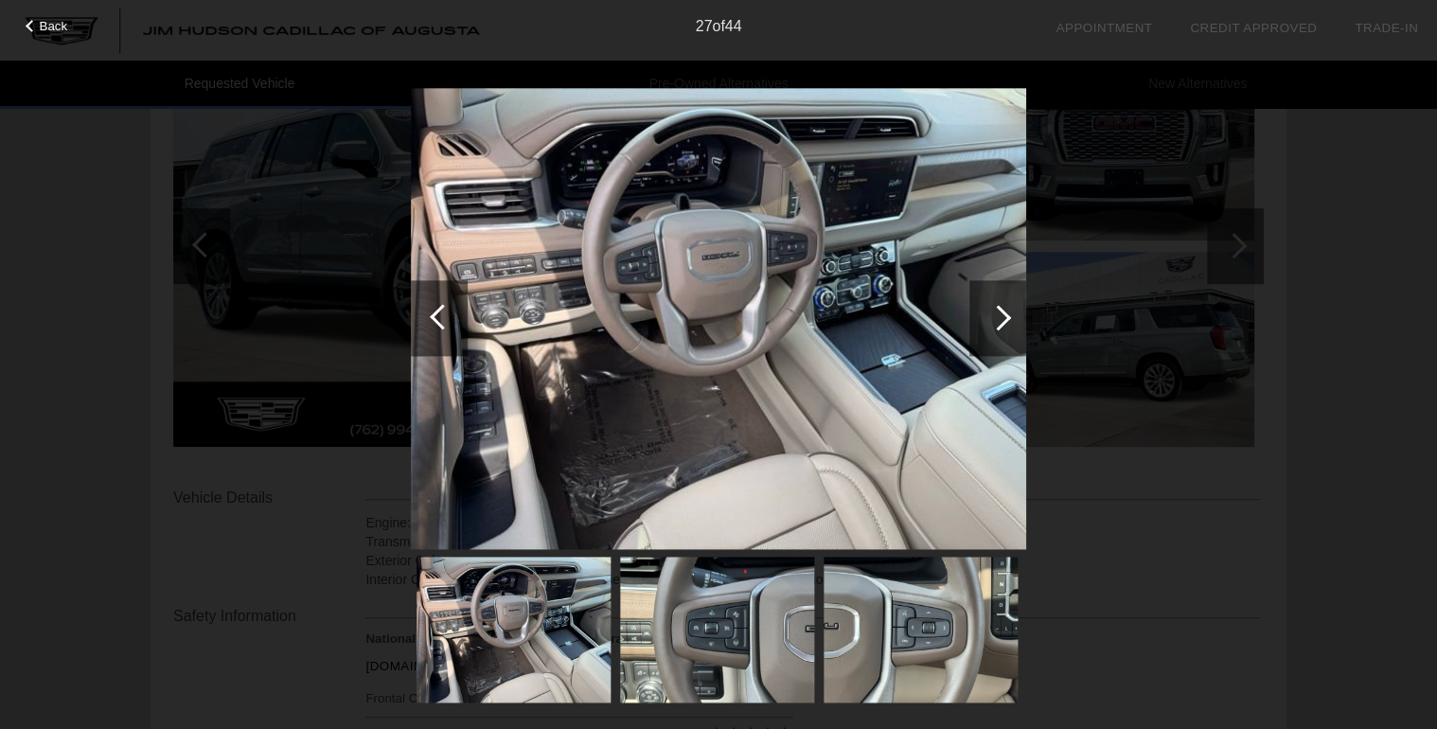
click at [1009, 318] on div at bounding box center [997, 318] width 57 height 76
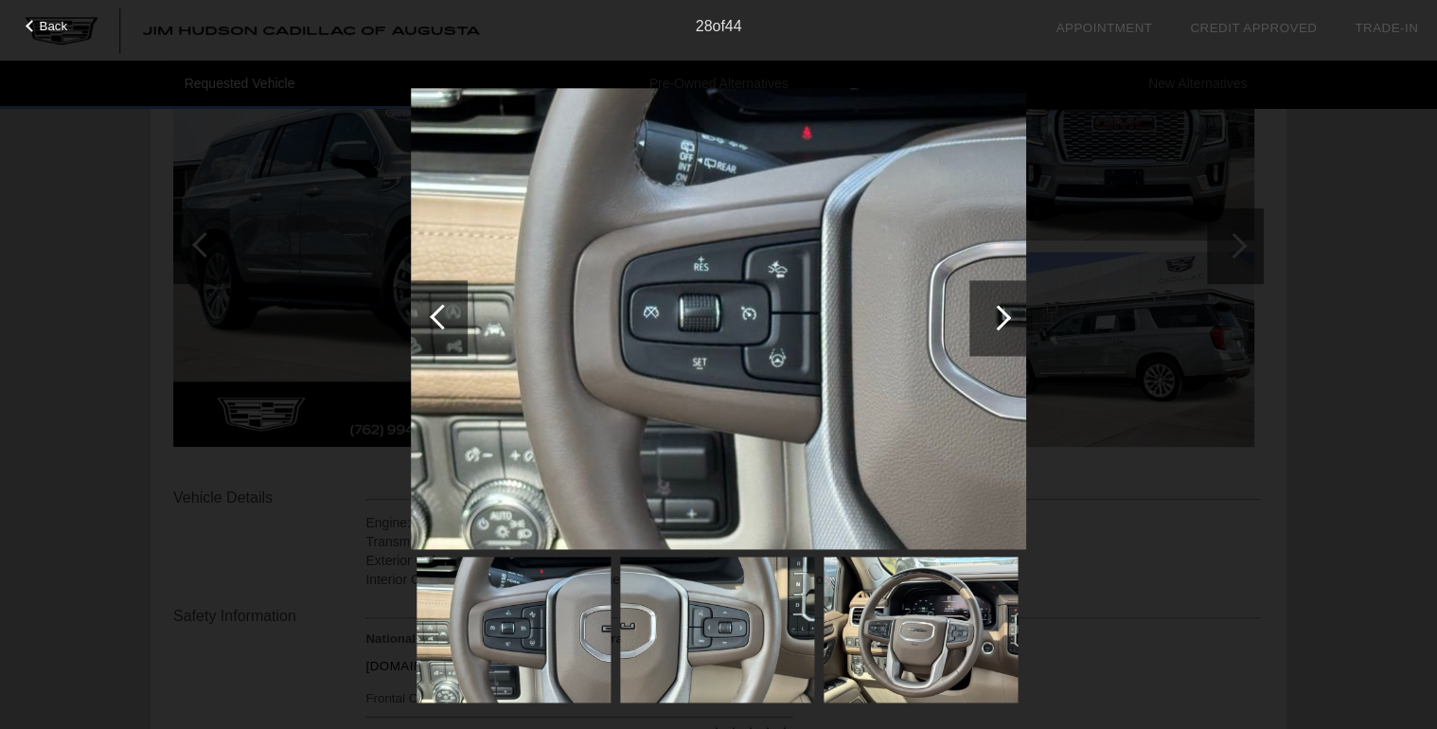
click at [1009, 318] on div at bounding box center [997, 318] width 57 height 76
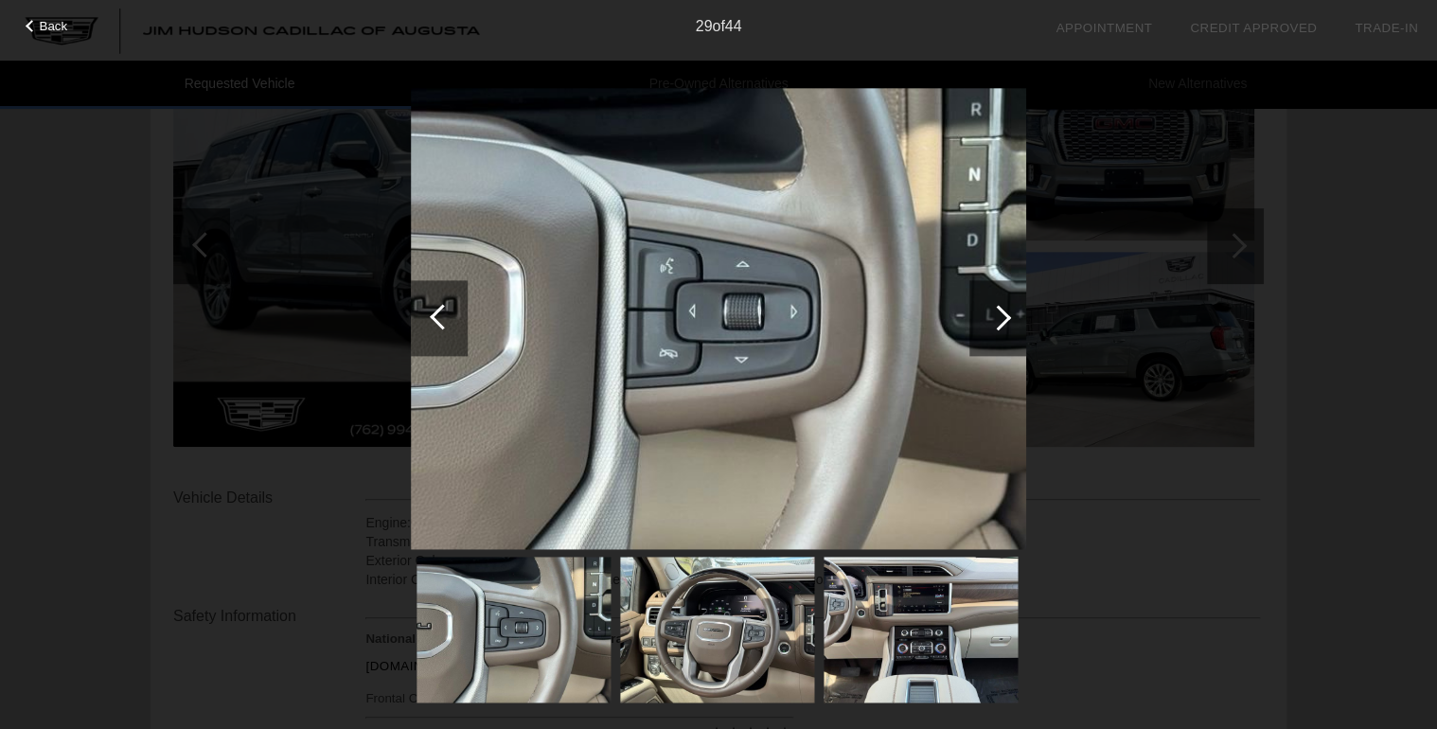
click at [1009, 318] on div at bounding box center [997, 318] width 57 height 76
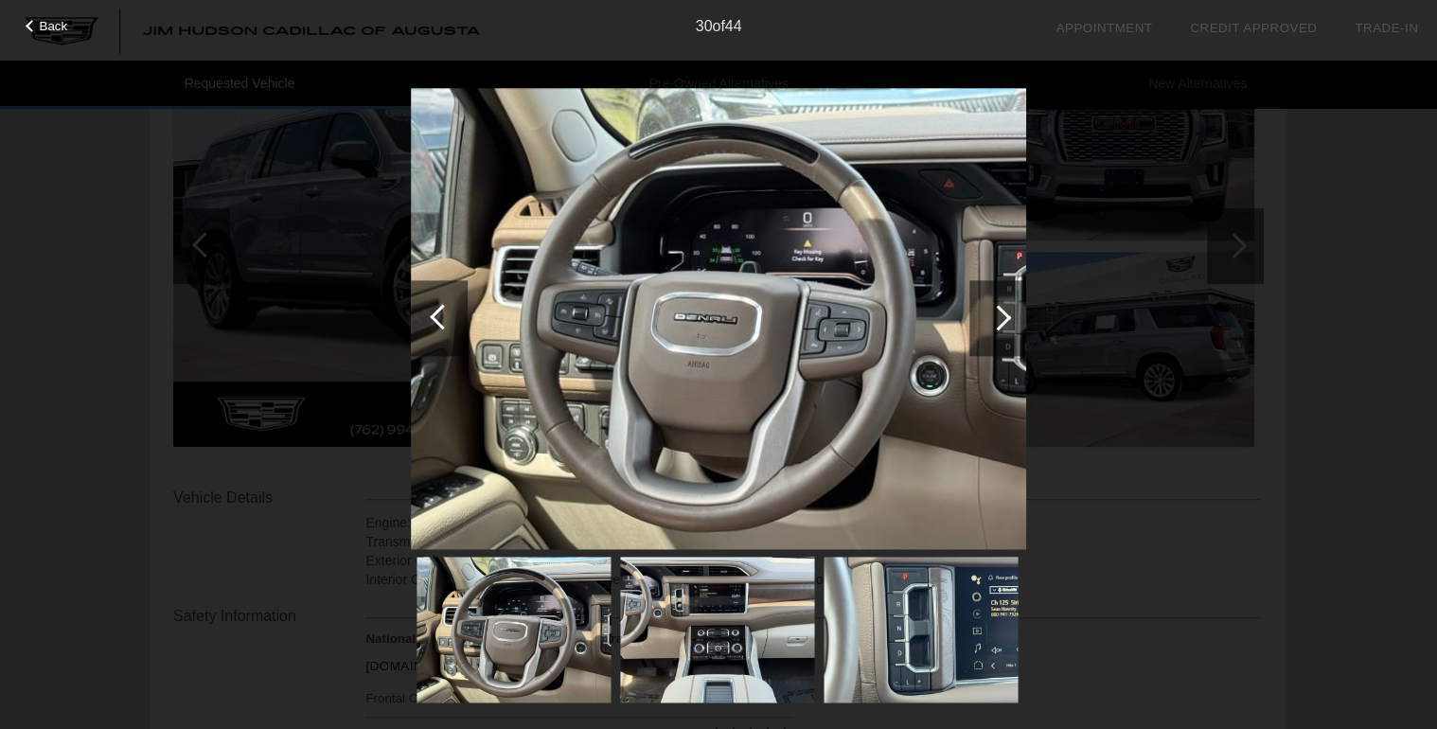
click at [1009, 318] on div at bounding box center [997, 318] width 57 height 76
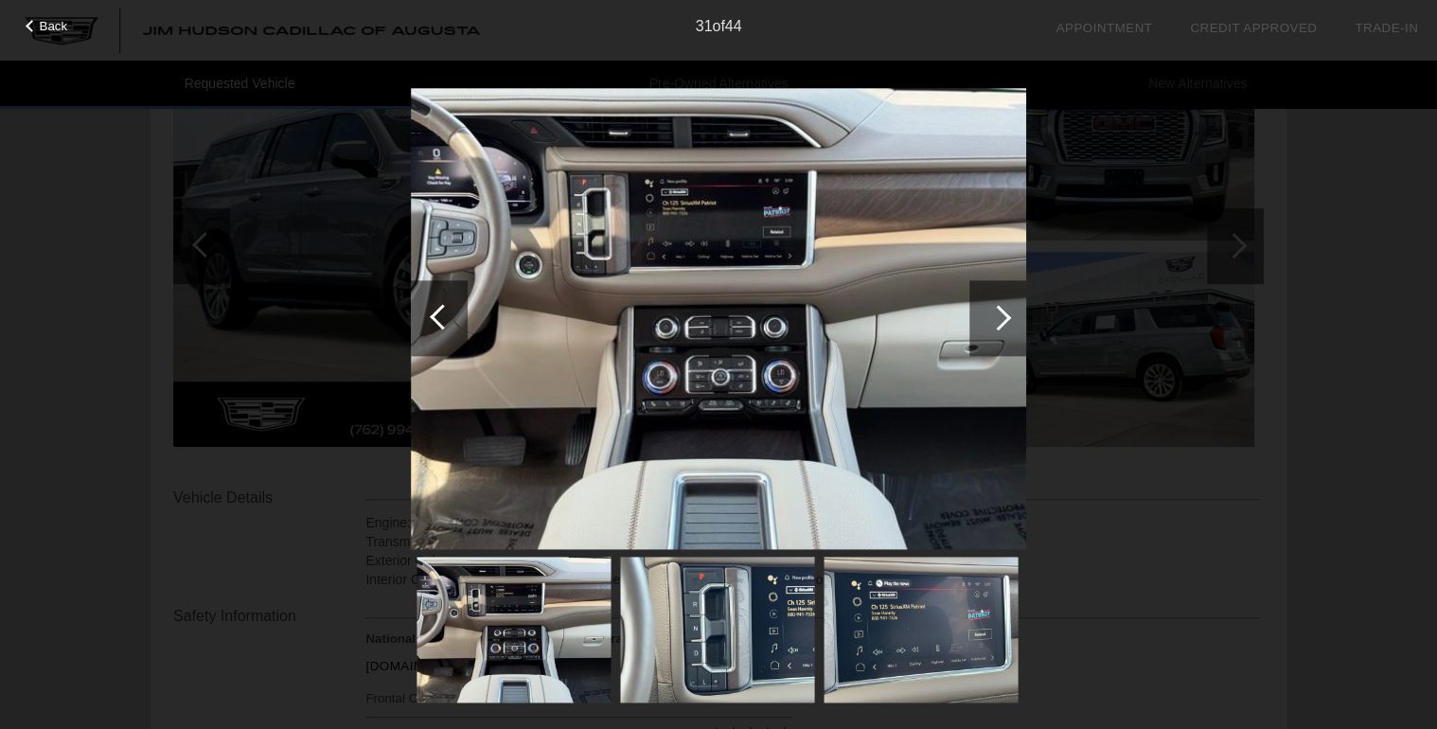
click at [1009, 322] on div at bounding box center [997, 318] width 57 height 76
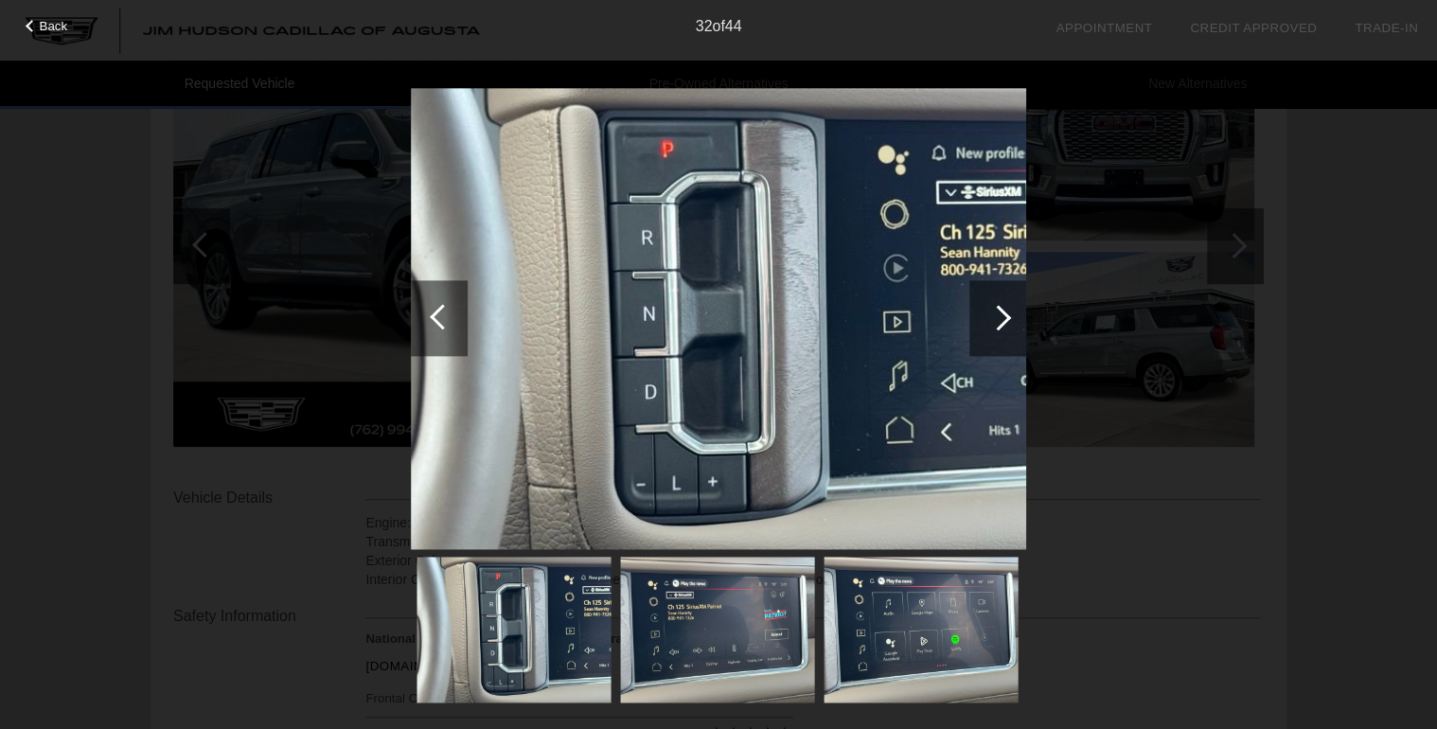
click at [1009, 322] on div at bounding box center [997, 318] width 57 height 76
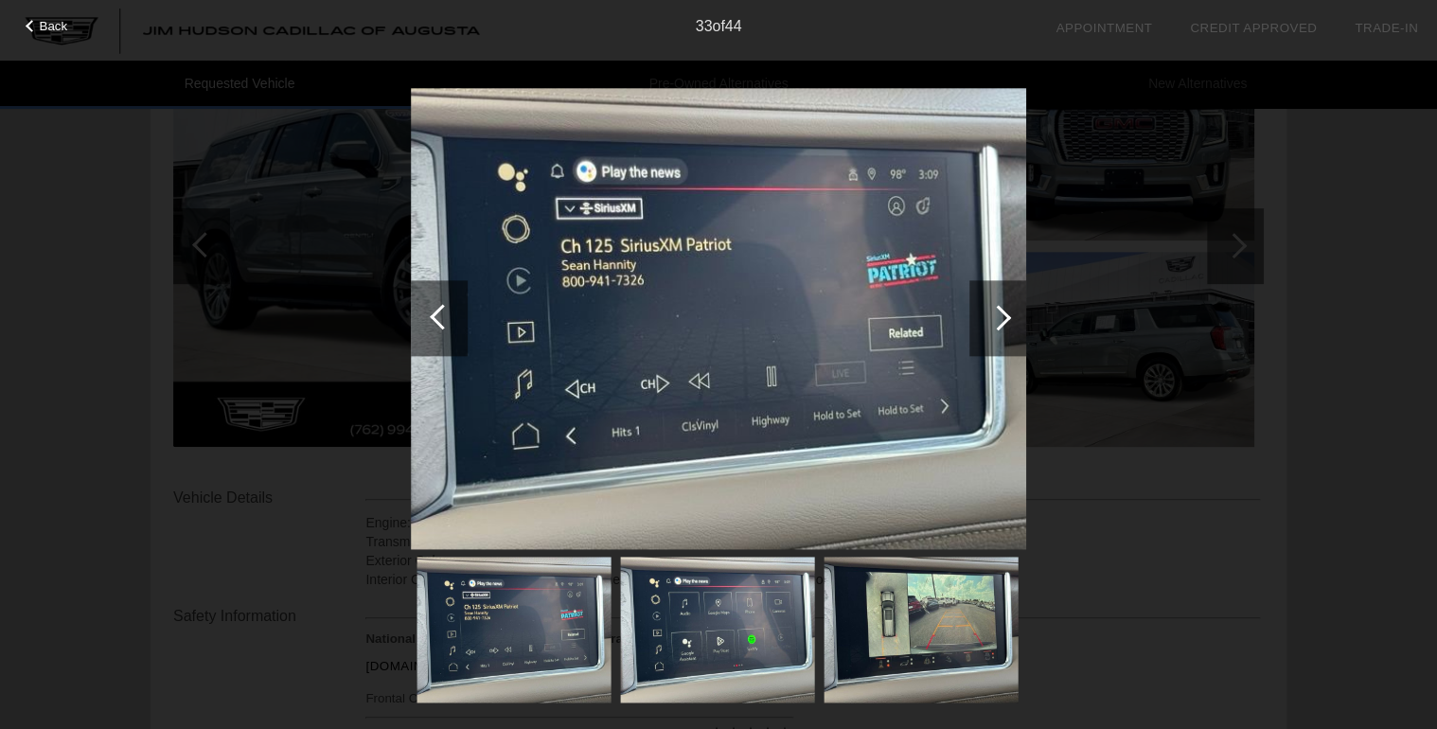
click at [440, 323] on div at bounding box center [443, 317] width 26 height 26
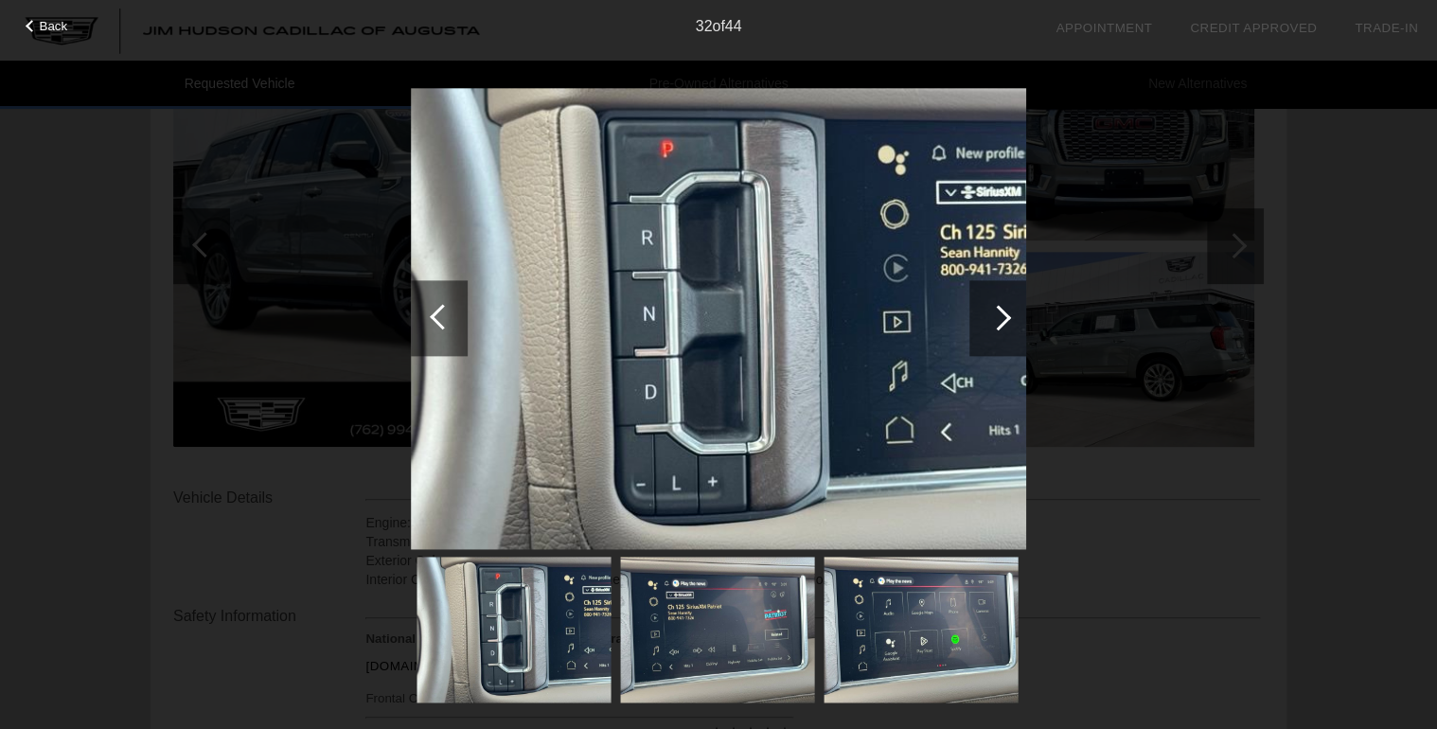
click at [1003, 312] on div at bounding box center [998, 318] width 26 height 26
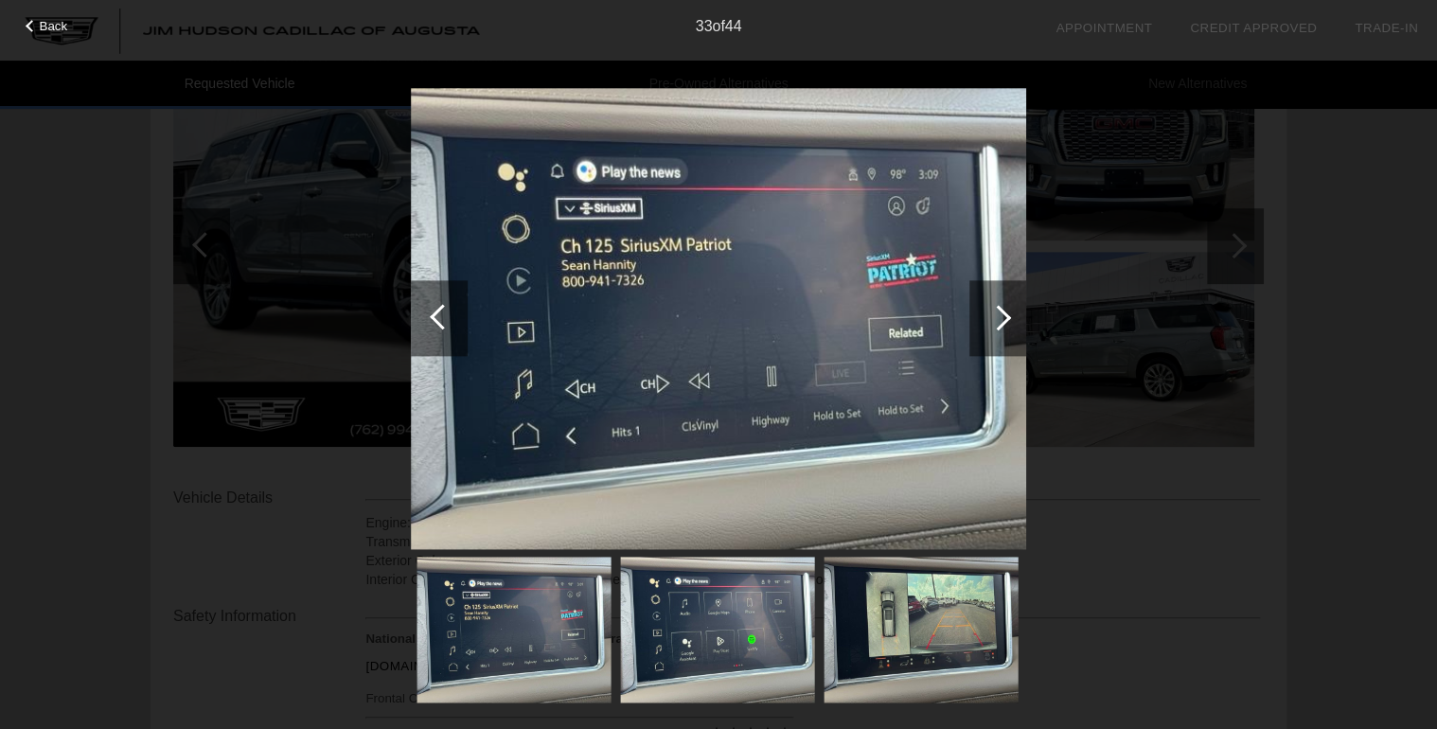
click at [1003, 312] on div at bounding box center [998, 318] width 26 height 26
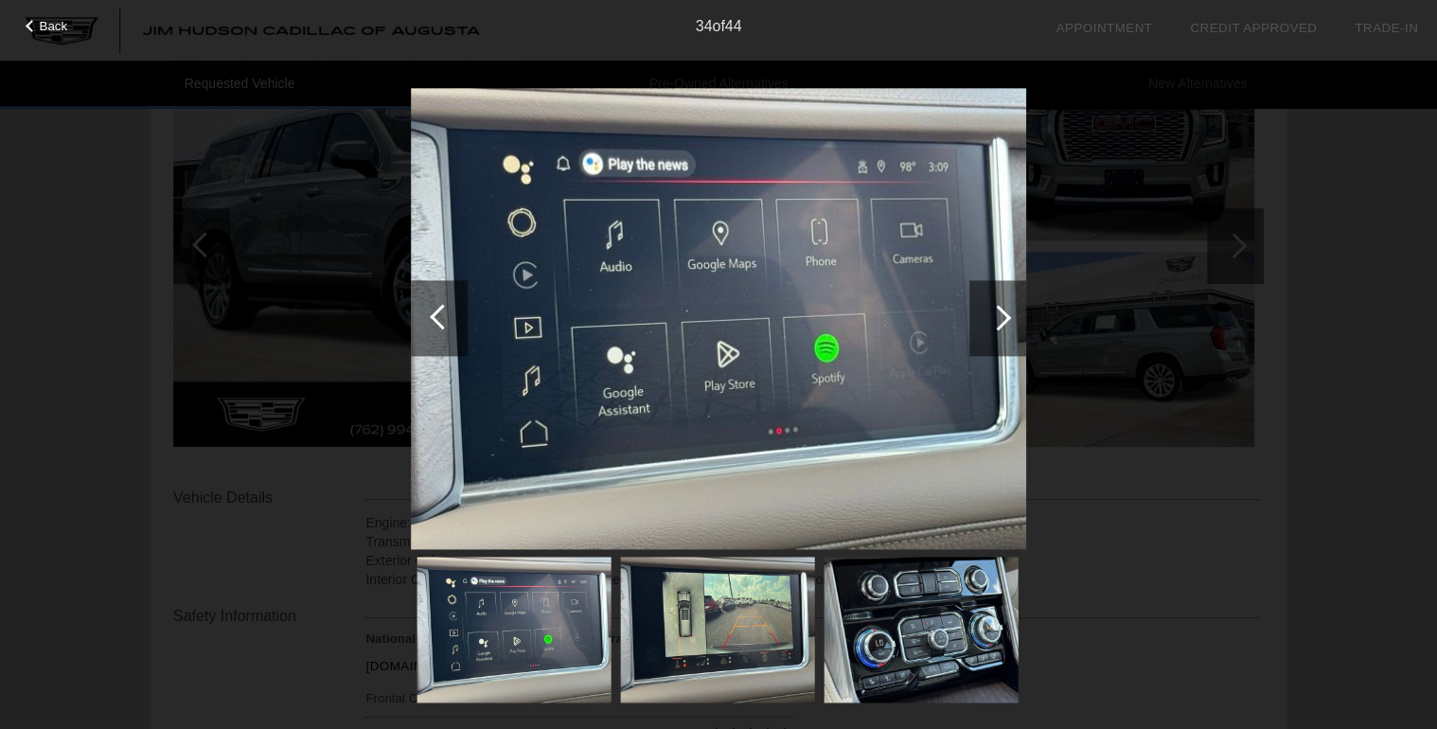
click at [1003, 312] on div at bounding box center [998, 318] width 26 height 26
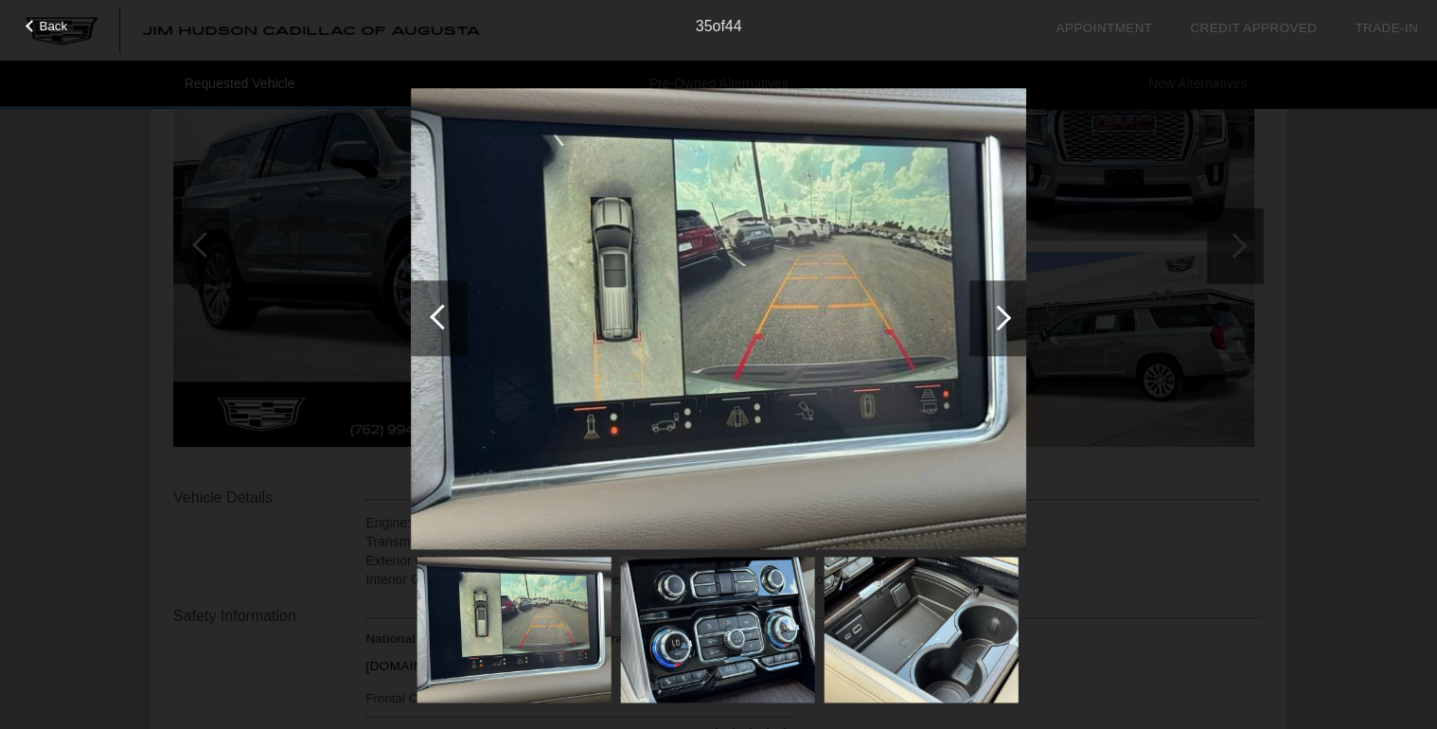
click at [1003, 312] on div at bounding box center [998, 318] width 26 height 26
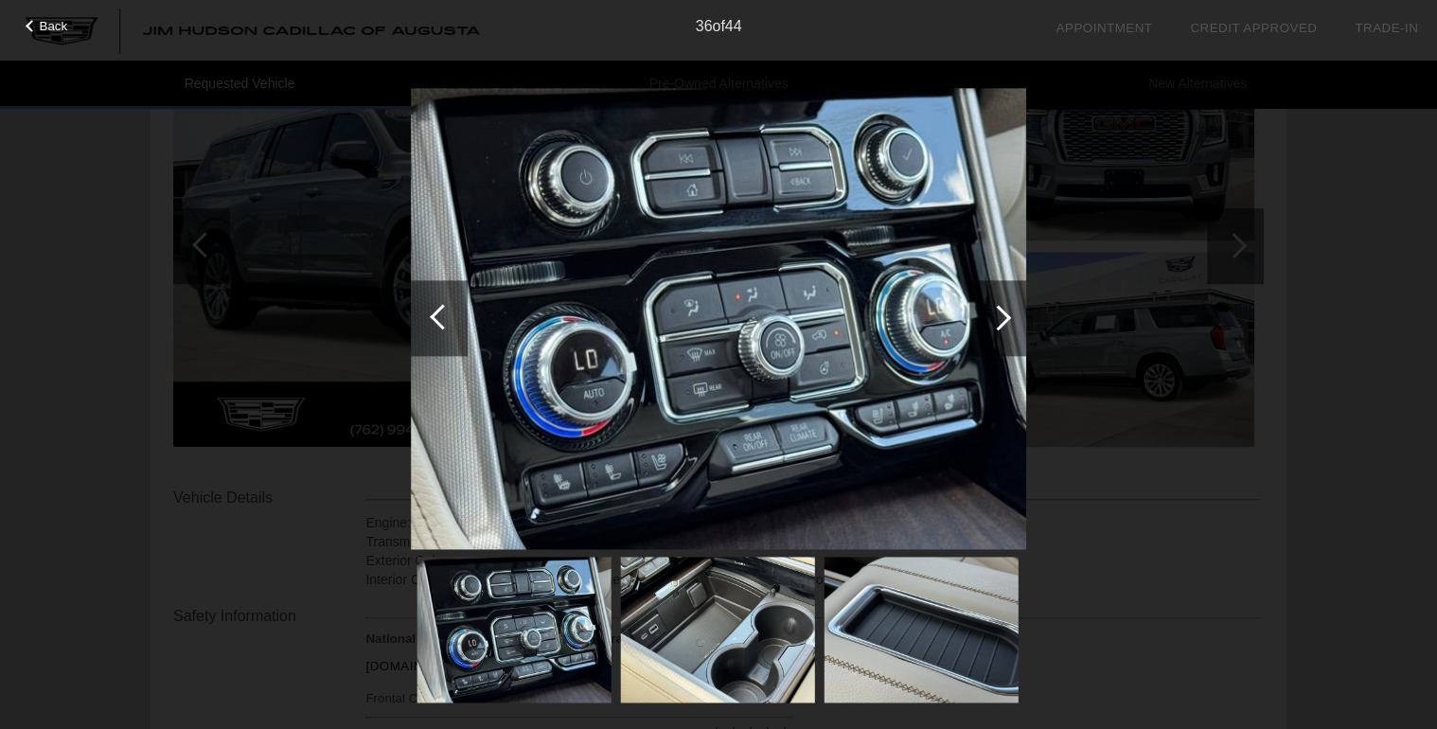
click at [1003, 312] on div at bounding box center [998, 318] width 26 height 26
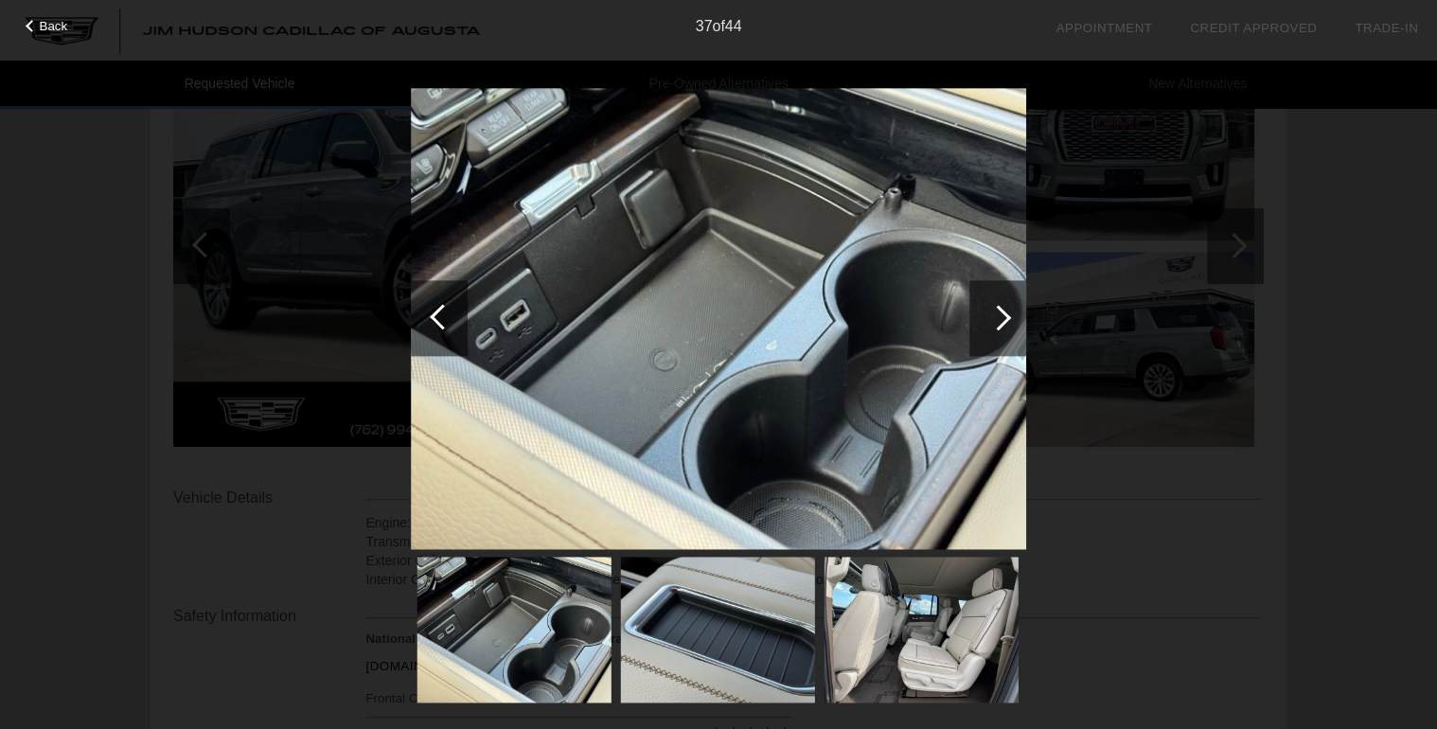
click at [439, 316] on div at bounding box center [443, 317] width 26 height 26
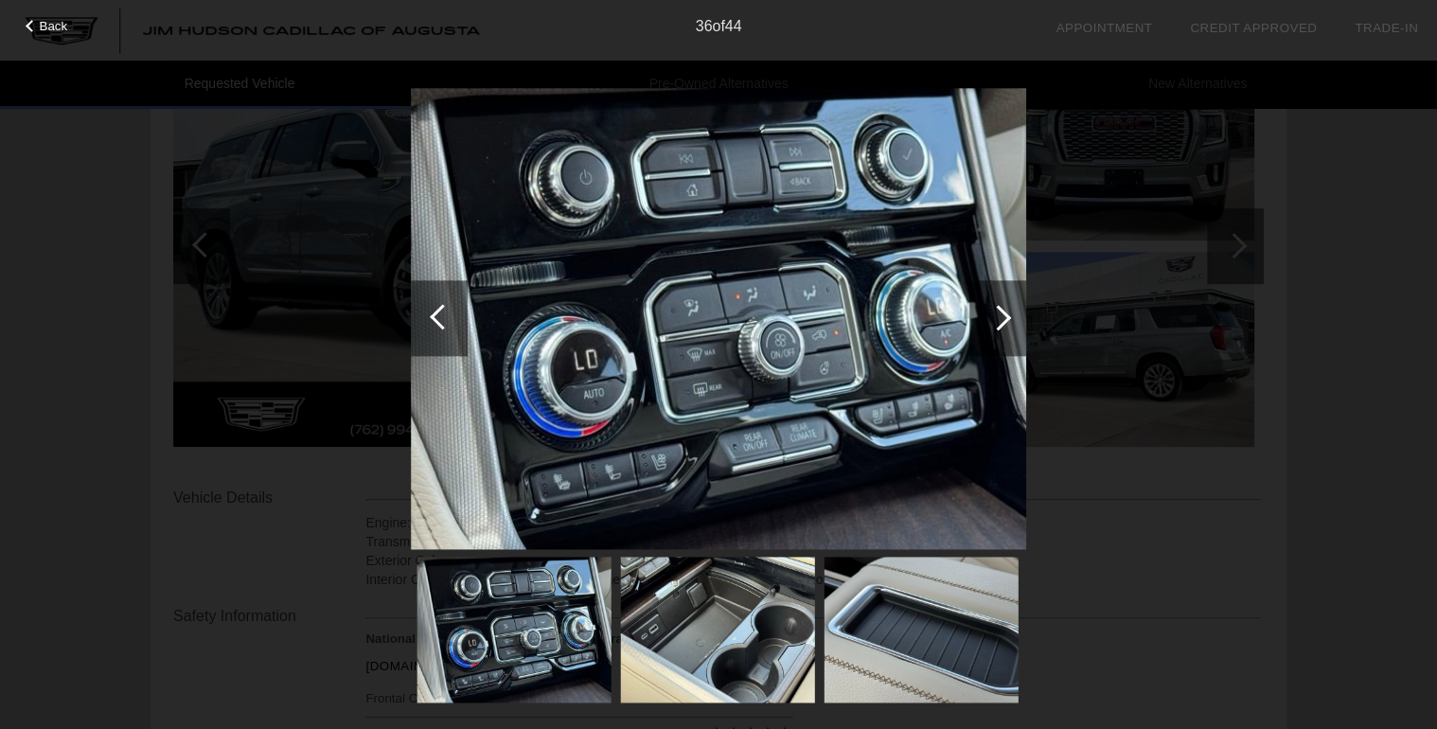
click at [1010, 314] on div at bounding box center [997, 318] width 57 height 76
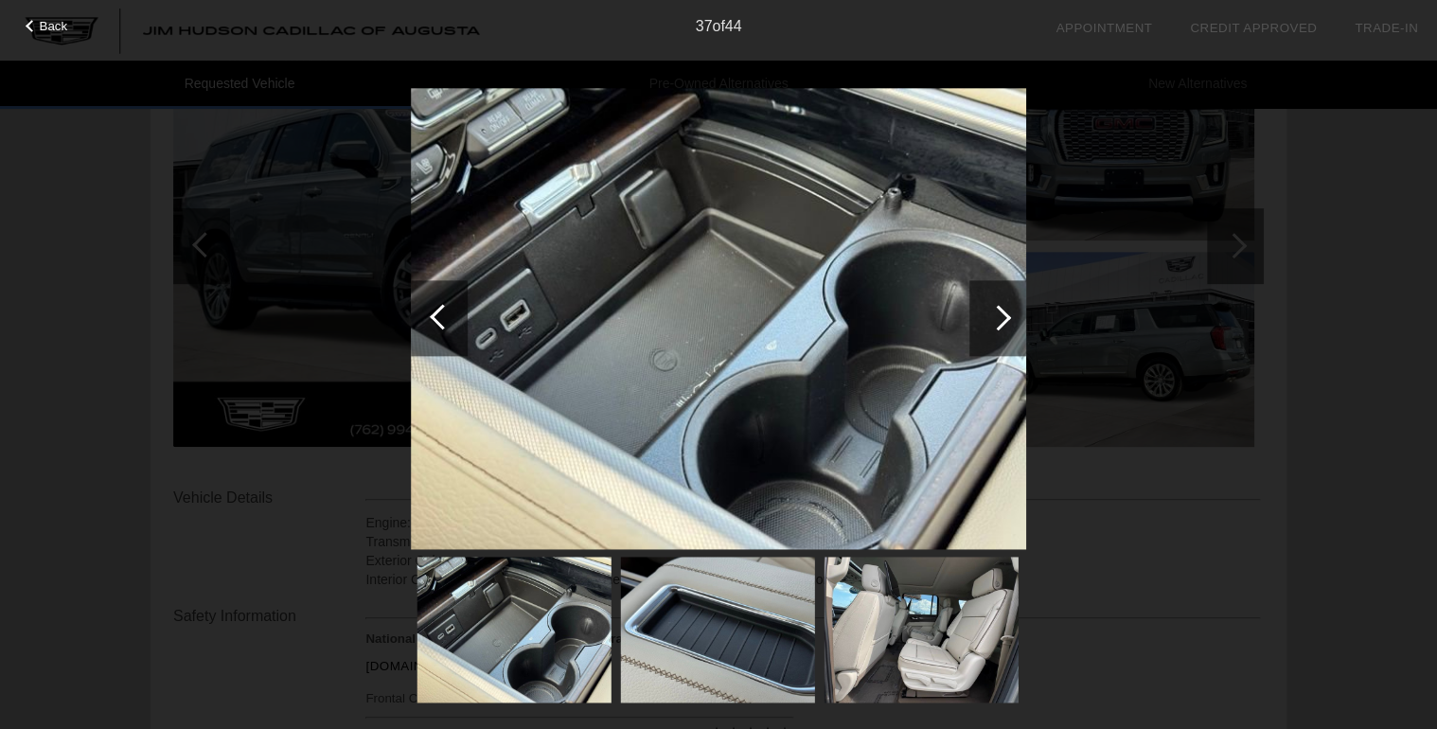
click at [1010, 314] on div at bounding box center [997, 318] width 57 height 76
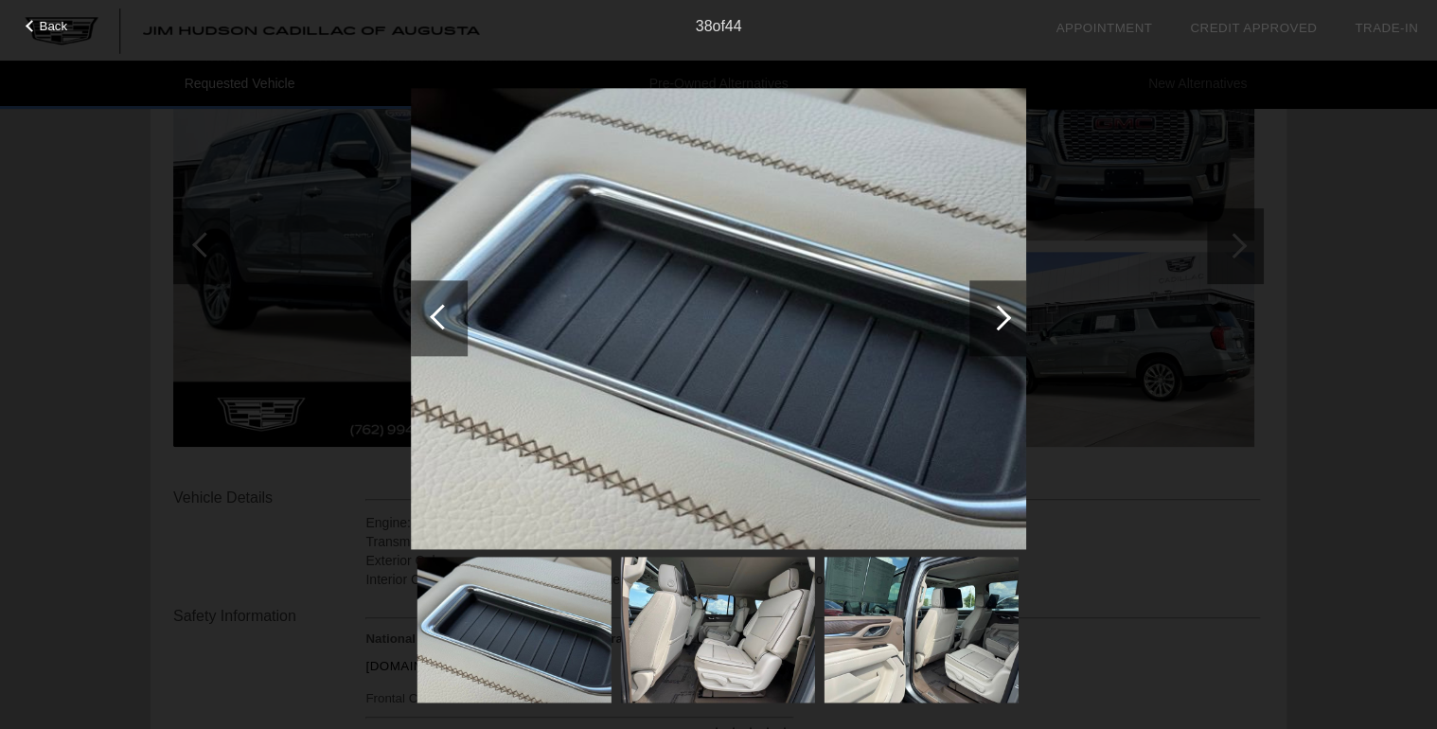
click at [1010, 314] on div at bounding box center [997, 318] width 57 height 76
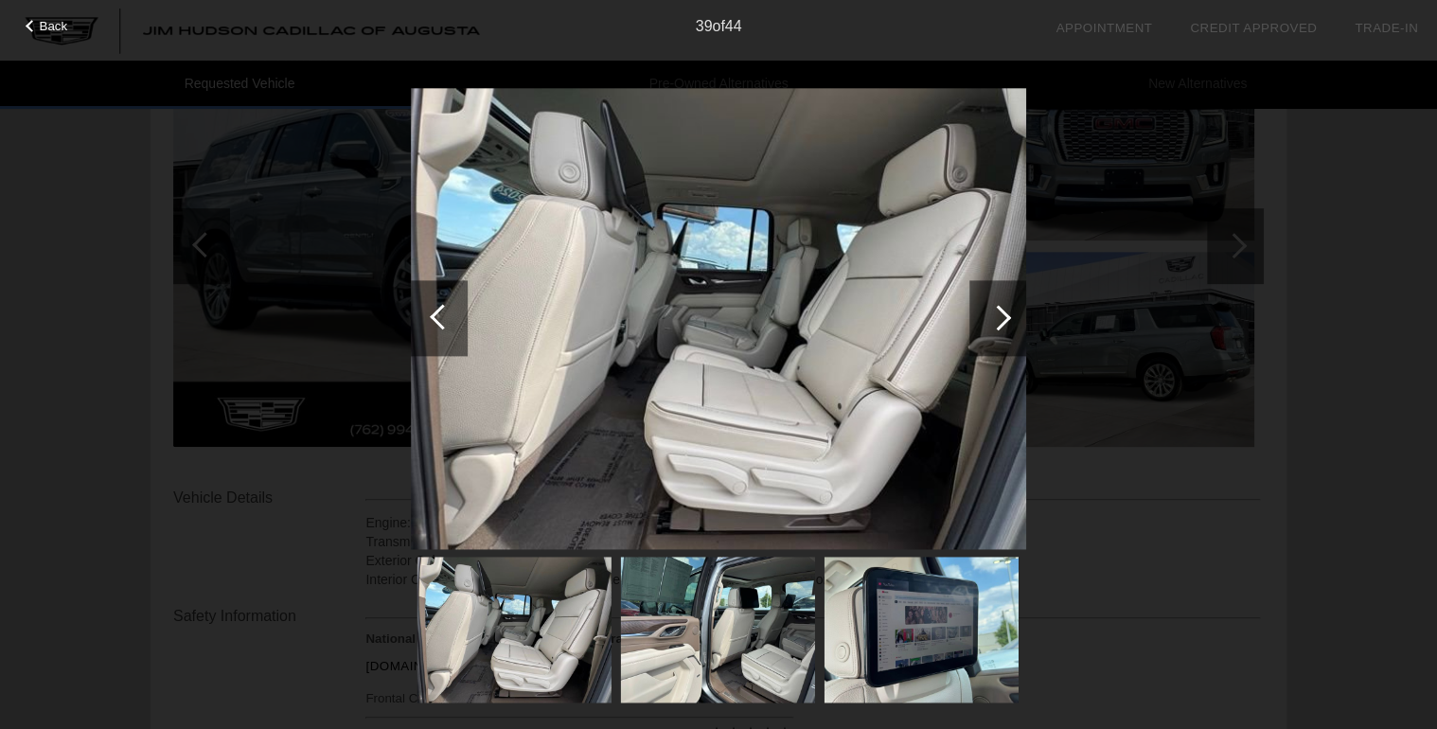
click at [1010, 314] on div at bounding box center [997, 318] width 57 height 76
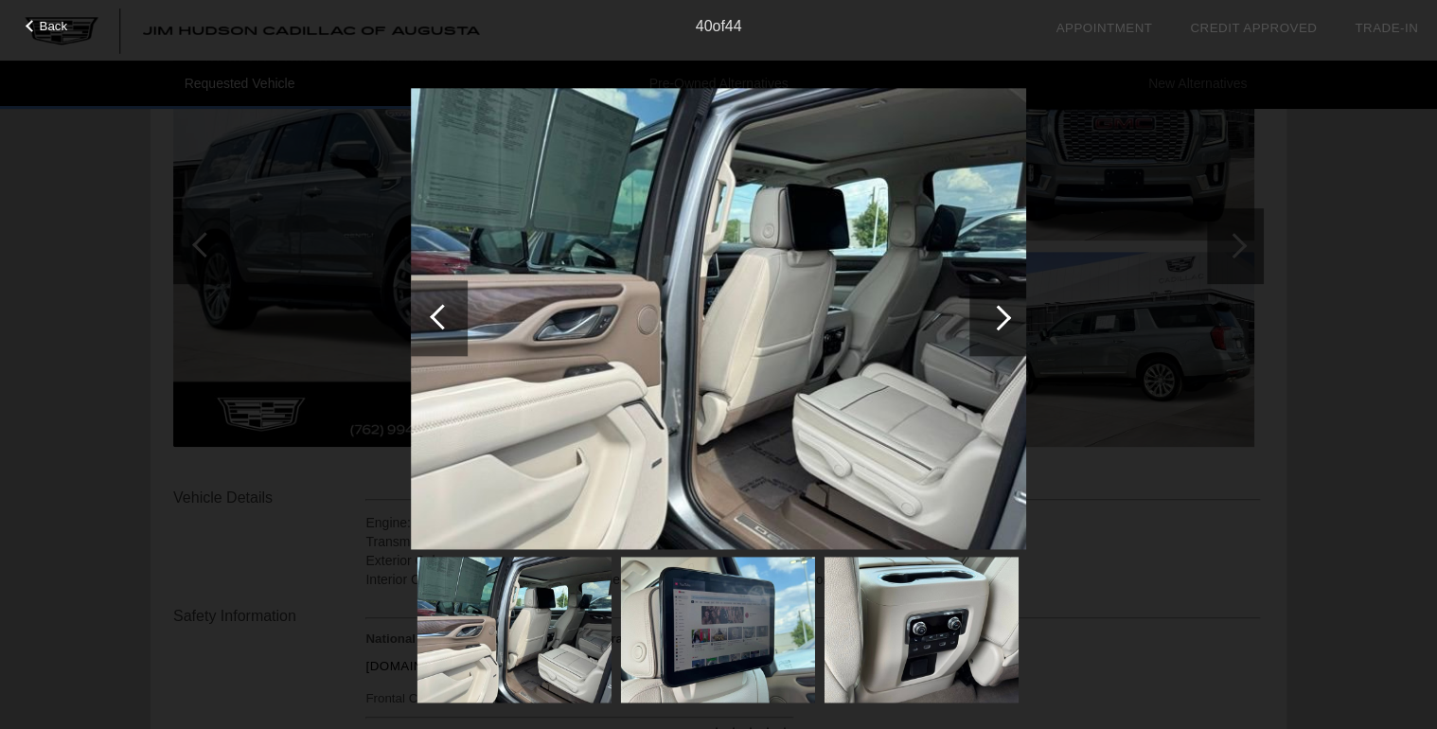
click at [1010, 314] on div at bounding box center [997, 318] width 57 height 76
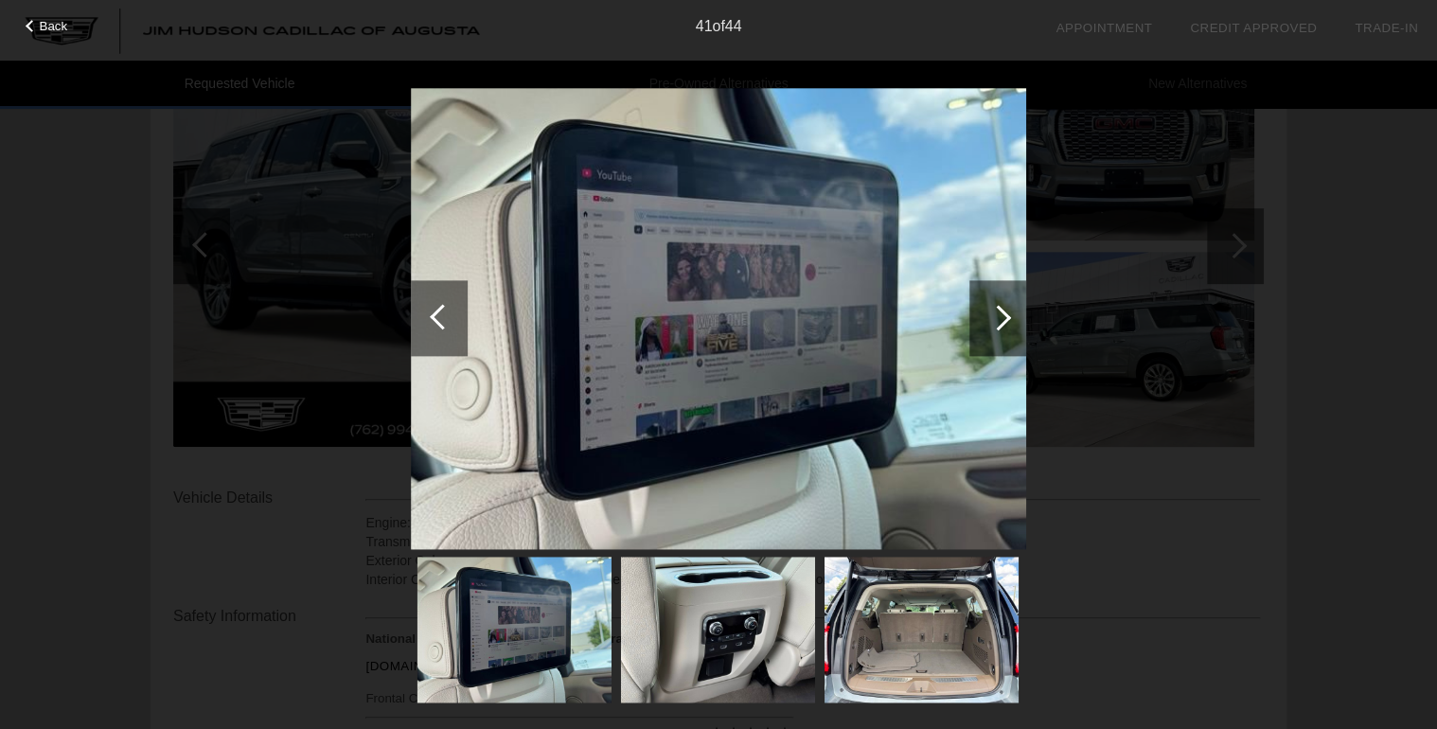
click at [1010, 314] on div at bounding box center [997, 318] width 57 height 76
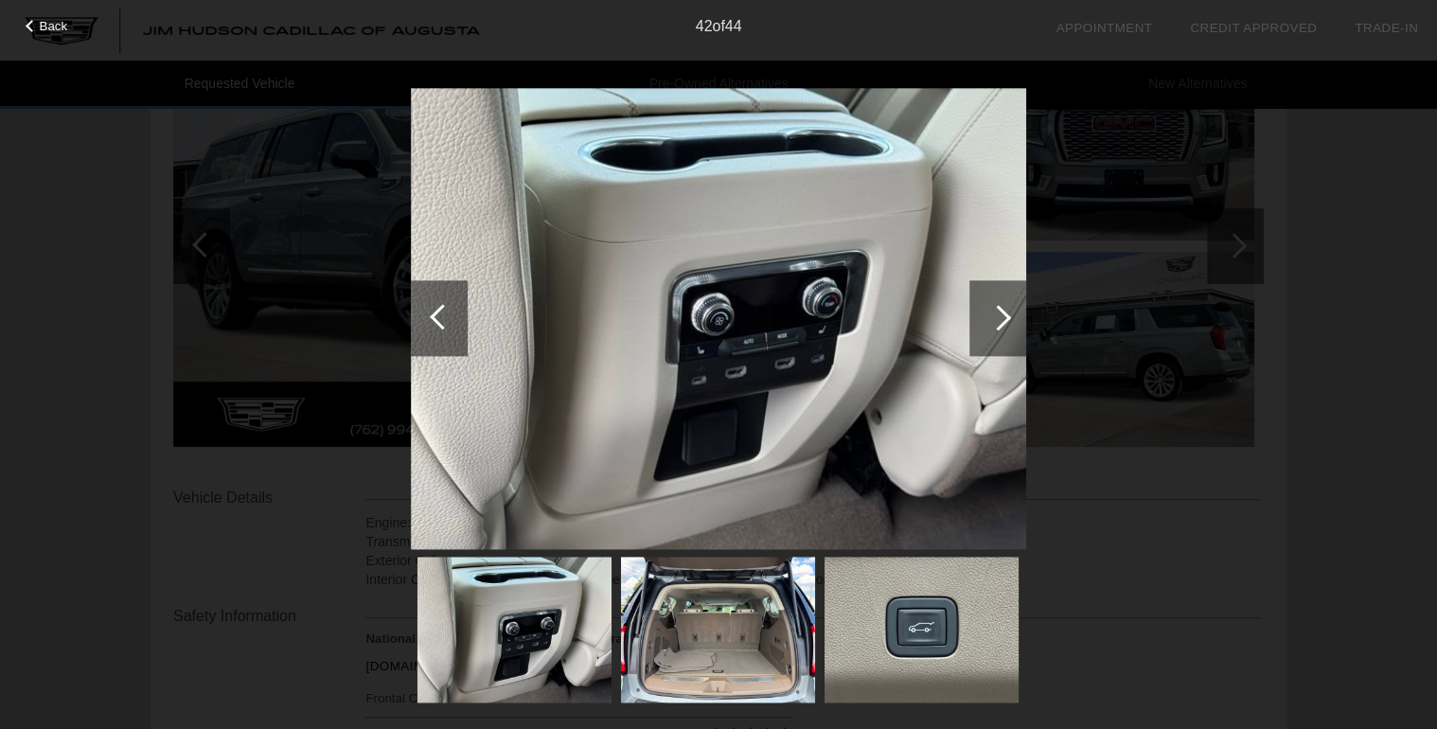
click at [1010, 314] on div at bounding box center [997, 318] width 57 height 76
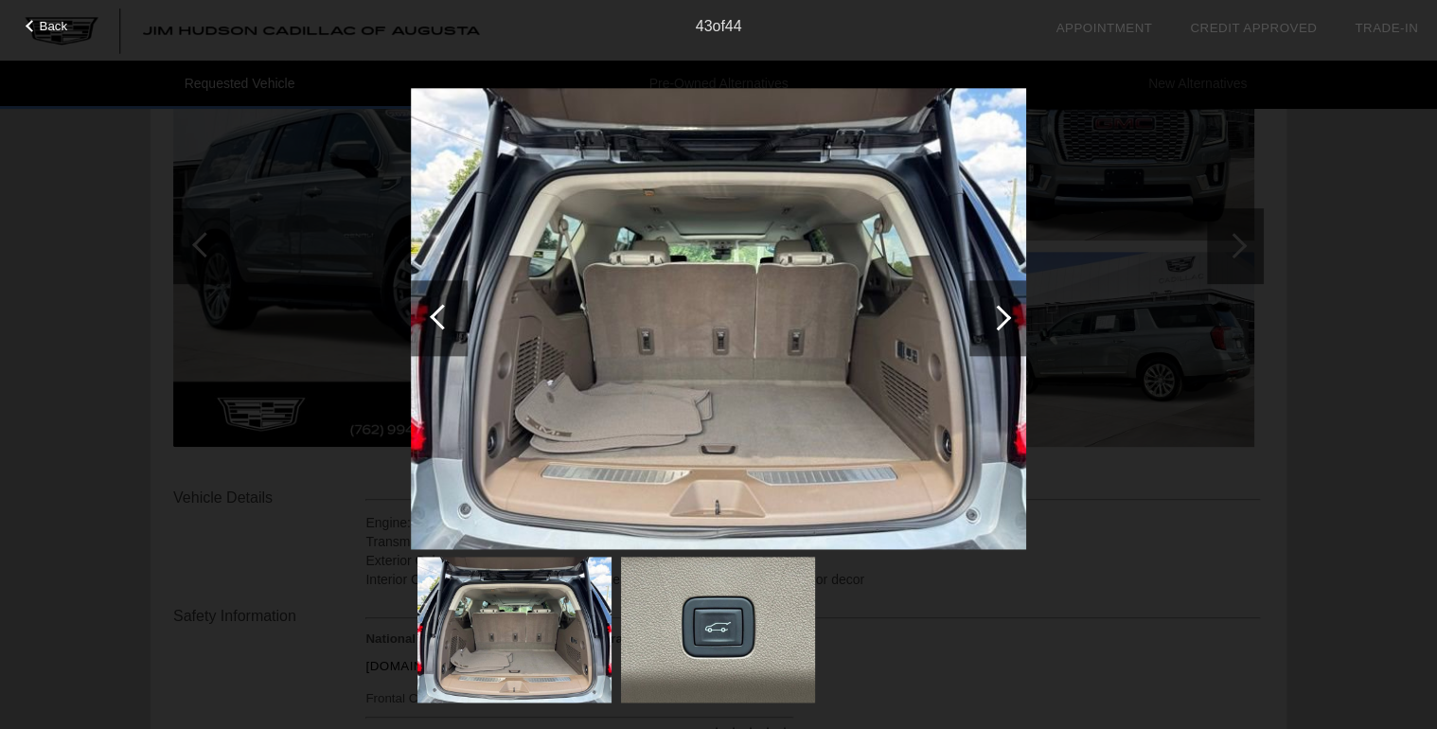
click at [1010, 314] on div at bounding box center [997, 318] width 57 height 76
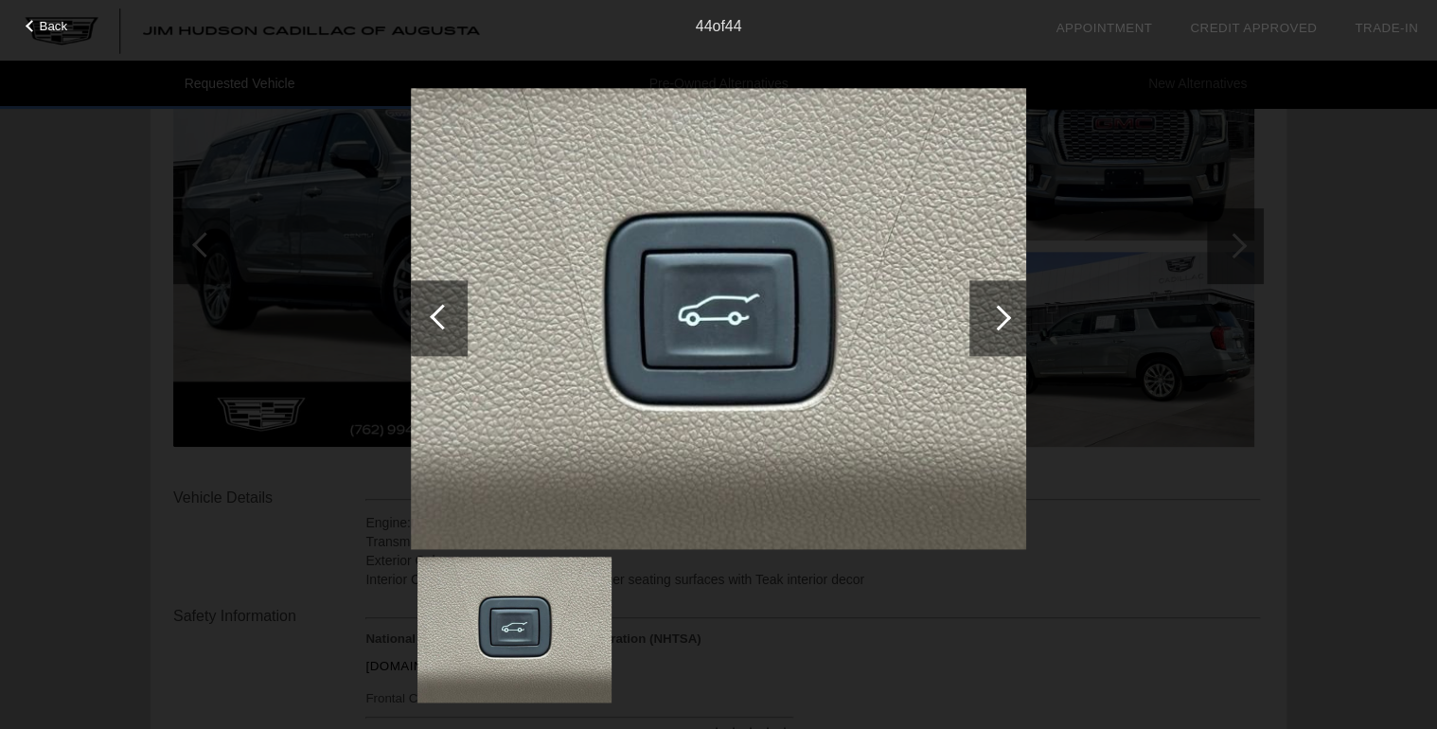
click at [1010, 314] on div at bounding box center [997, 318] width 57 height 76
click at [1007, 314] on div at bounding box center [998, 318] width 26 height 26
click at [56, 27] on span "Back" at bounding box center [54, 26] width 28 height 14
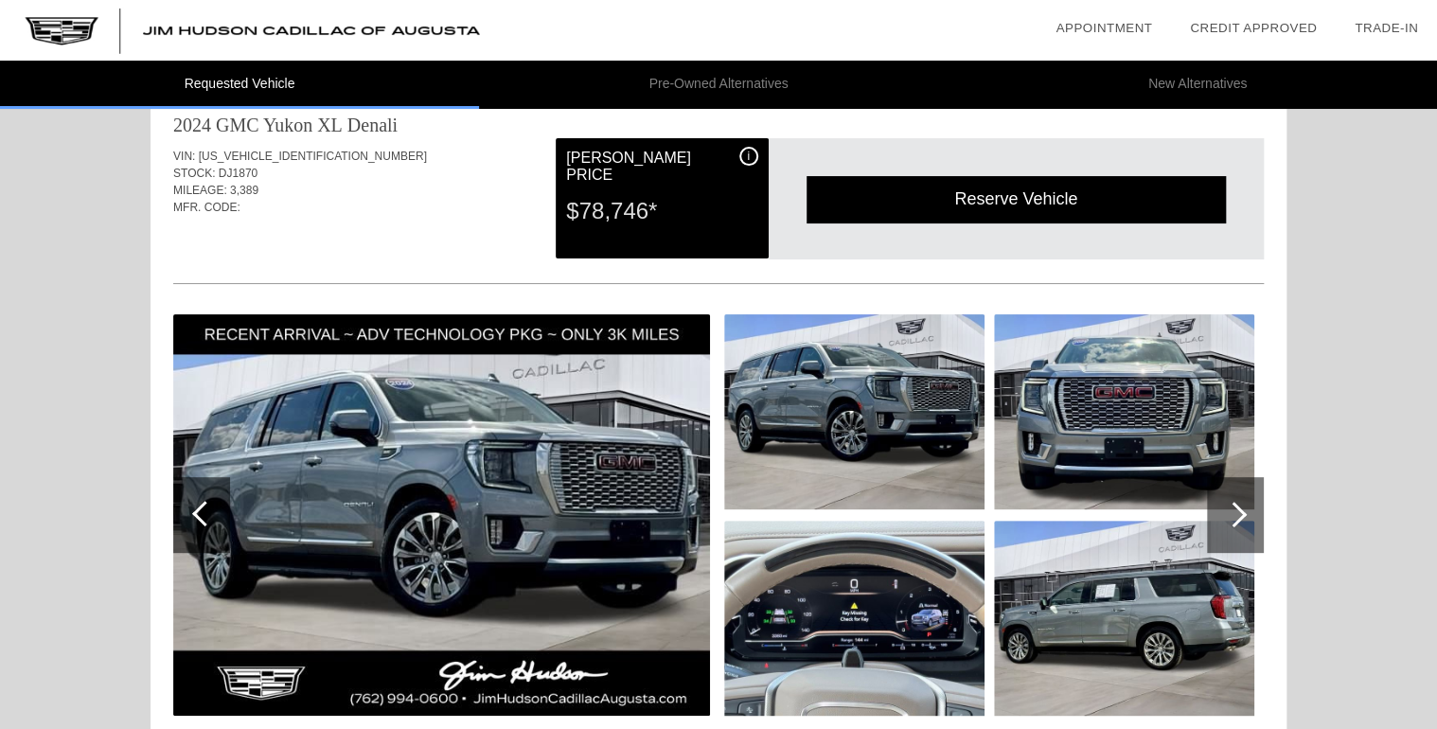
scroll to position [0, 0]
